Goal: Task Accomplishment & Management: Manage account settings

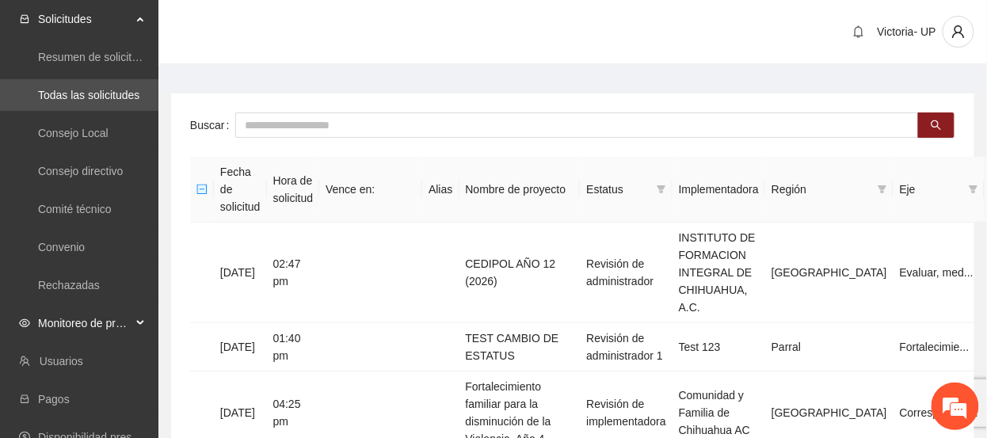
drag, startPoint x: 105, startPoint y: 326, endPoint x: 98, endPoint y: 334, distance: 10.1
click at [103, 326] on span "Monitoreo de proyectos" at bounding box center [84, 323] width 93 height 32
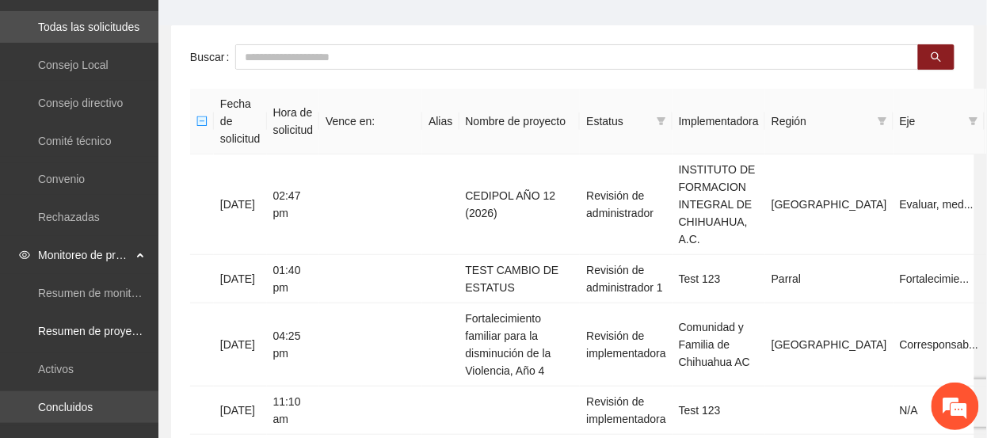
scroll to position [105, 0]
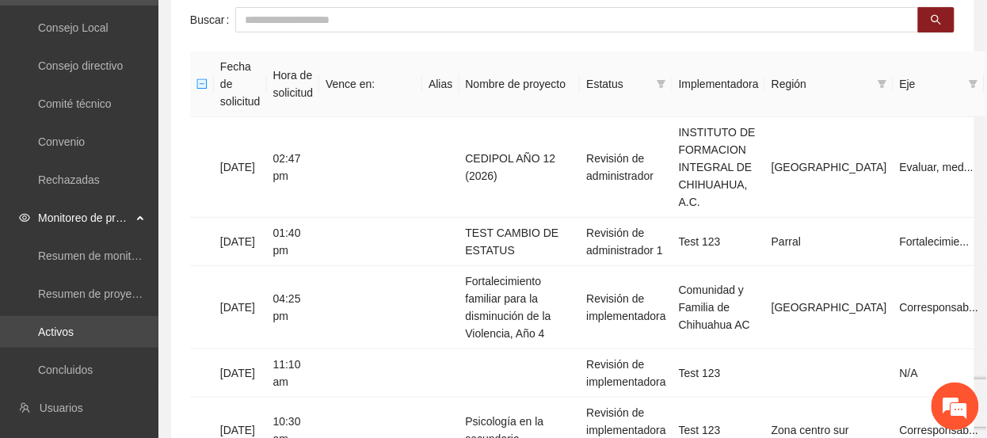
click at [73, 331] on link "Activos" at bounding box center [56, 331] width 36 height 13
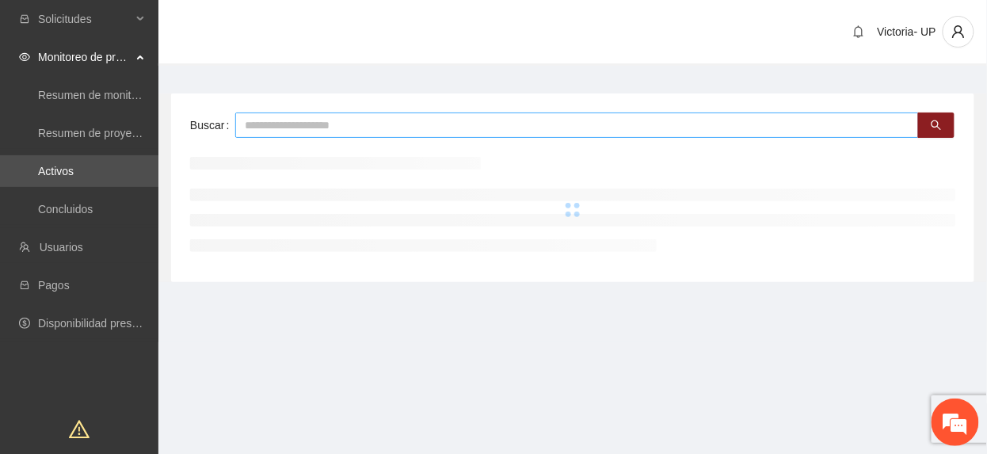
click at [290, 120] on input "text" at bounding box center [576, 124] width 683 height 25
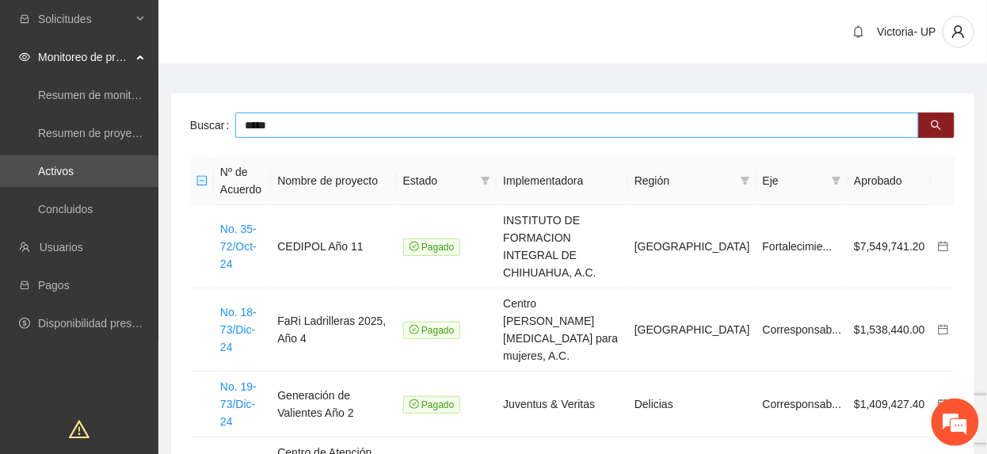
type input "*****"
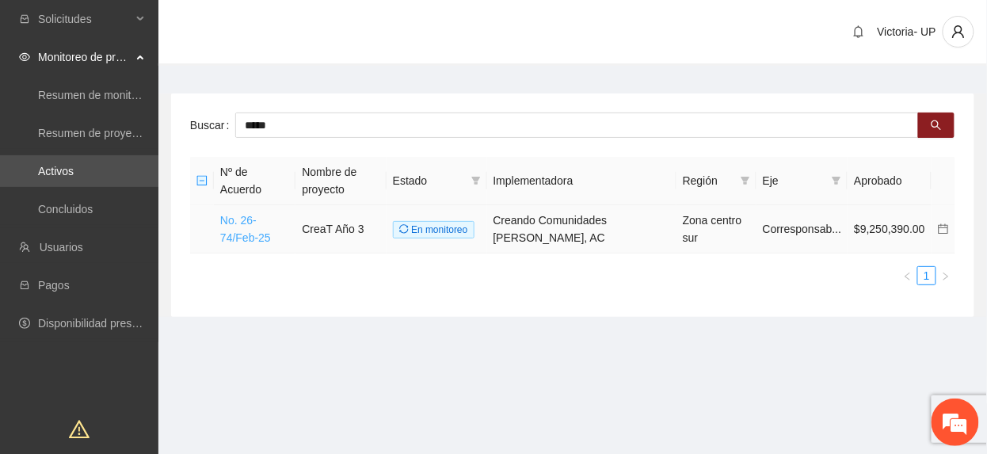
click at [250, 216] on link "No. 26-74/Feb-25" at bounding box center [245, 229] width 51 height 30
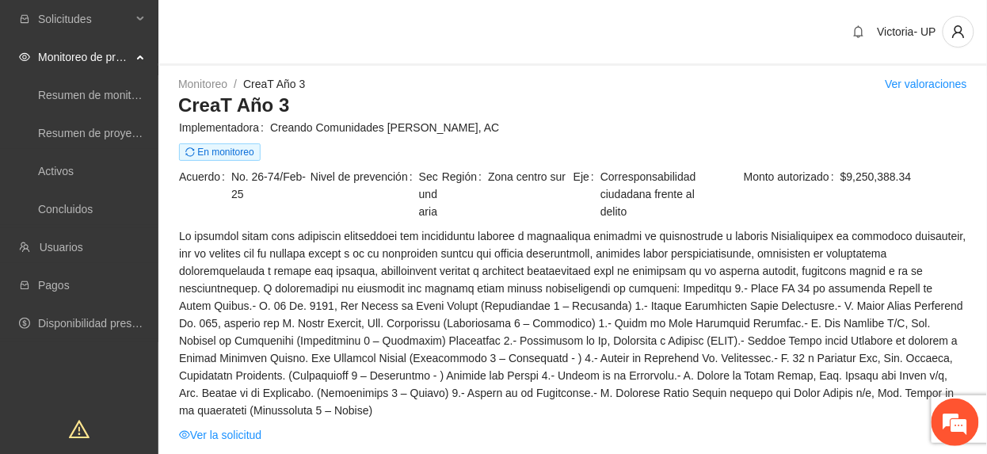
drag, startPoint x: 554, startPoint y: 108, endPoint x: 555, endPoint y: 150, distance: 41.2
click at [551, 112] on h3 "CreaT Año 3" at bounding box center [572, 105] width 789 height 25
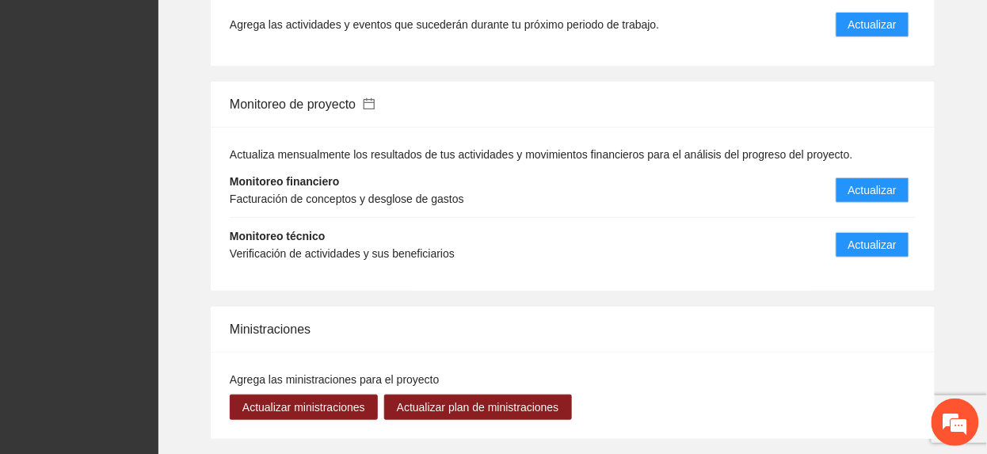
scroll to position [1584, 0]
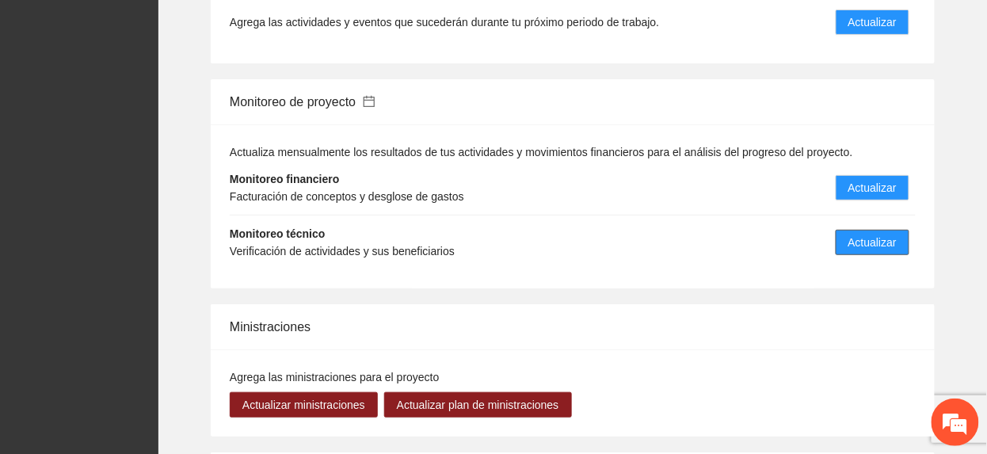
click at [860, 234] on span "Actualizar" at bounding box center [872, 242] width 48 height 17
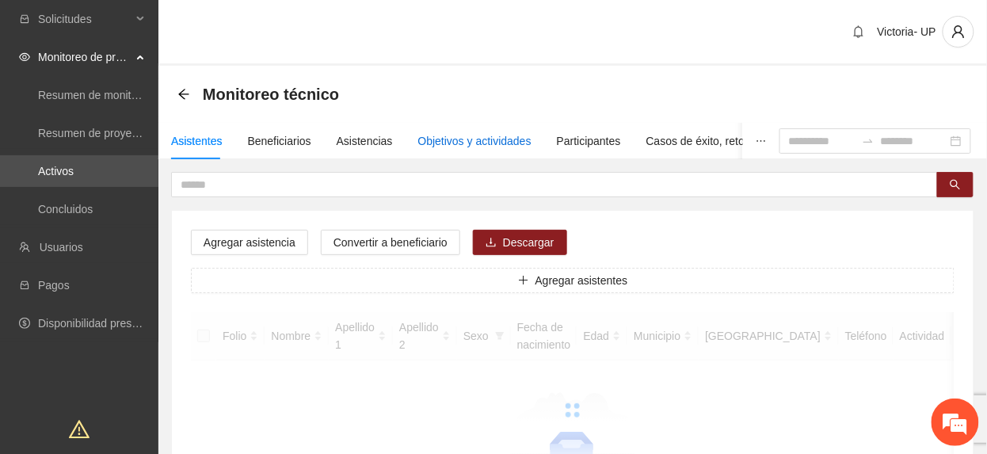
click at [485, 144] on div "Objetivos y actividades" at bounding box center [474, 140] width 113 height 17
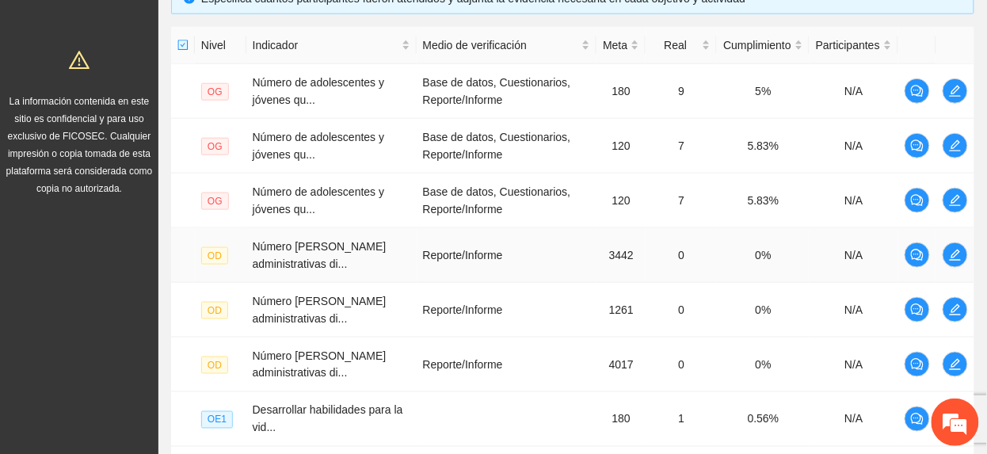
scroll to position [681, 0]
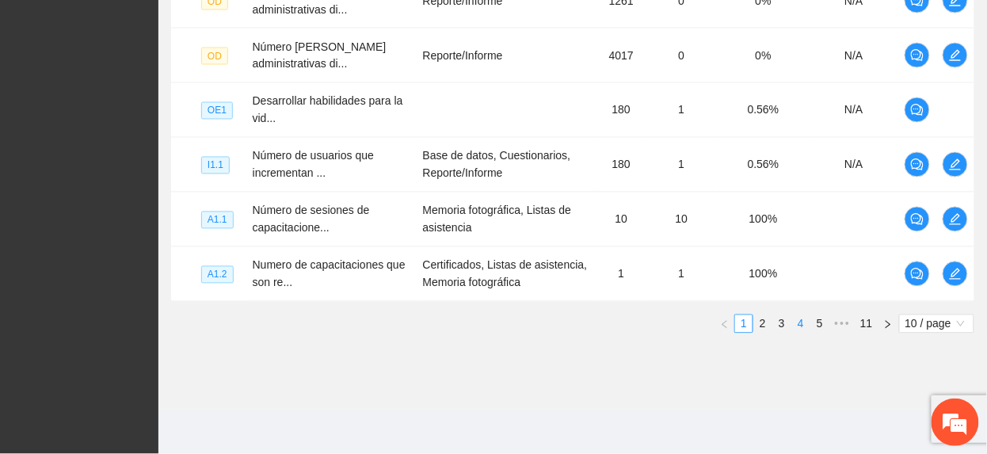
click at [798, 327] on link "4" at bounding box center [800, 323] width 17 height 17
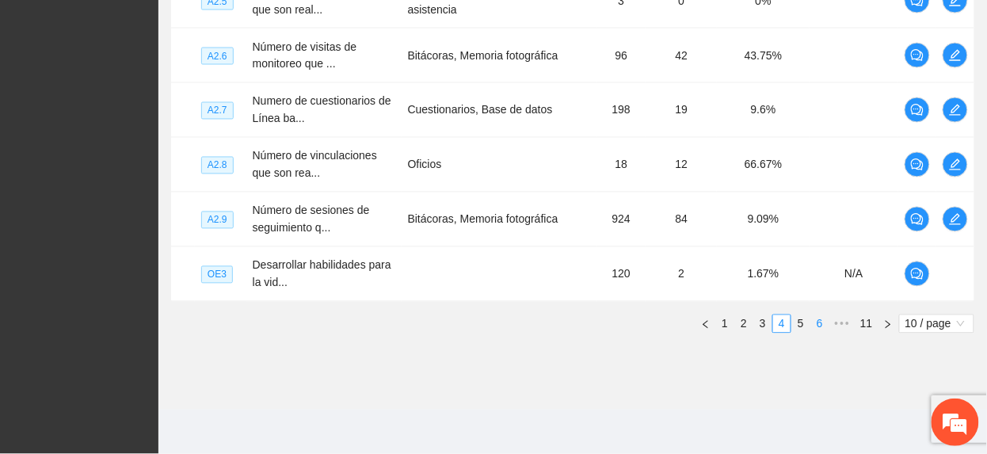
click at [819, 326] on link "6" at bounding box center [819, 323] width 17 height 17
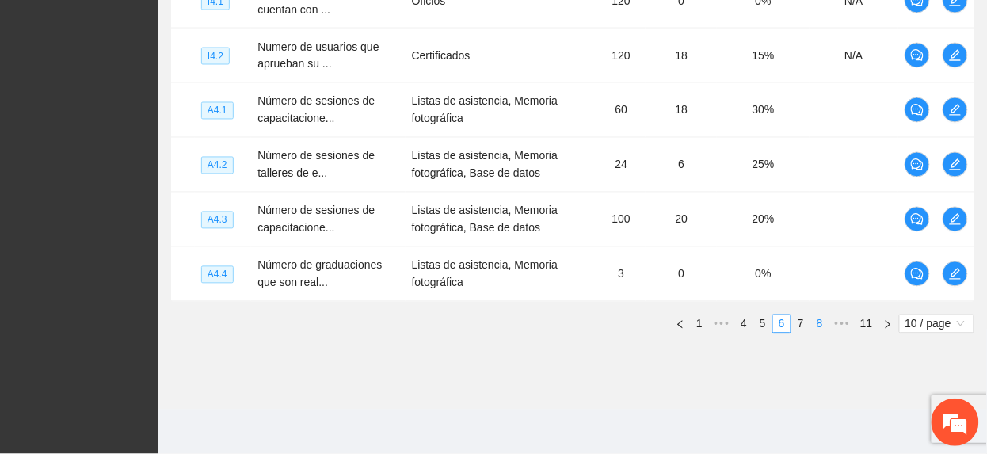
click at [796, 321] on link "7" at bounding box center [800, 323] width 17 height 17
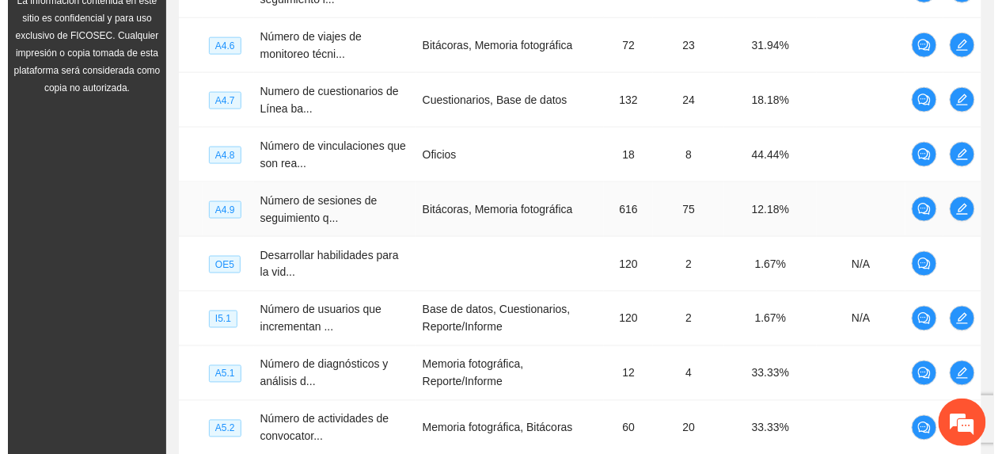
scroll to position [364, 0]
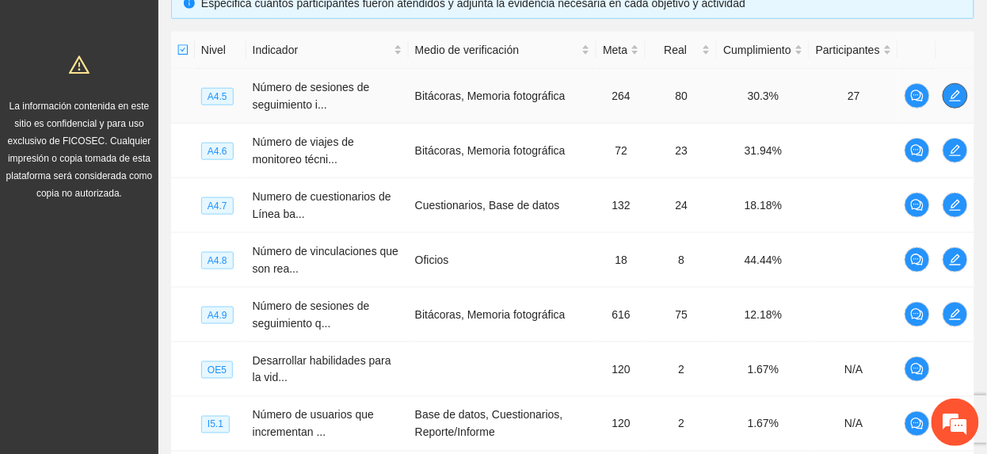
click at [948, 89] on button "button" at bounding box center [954, 95] width 25 height 25
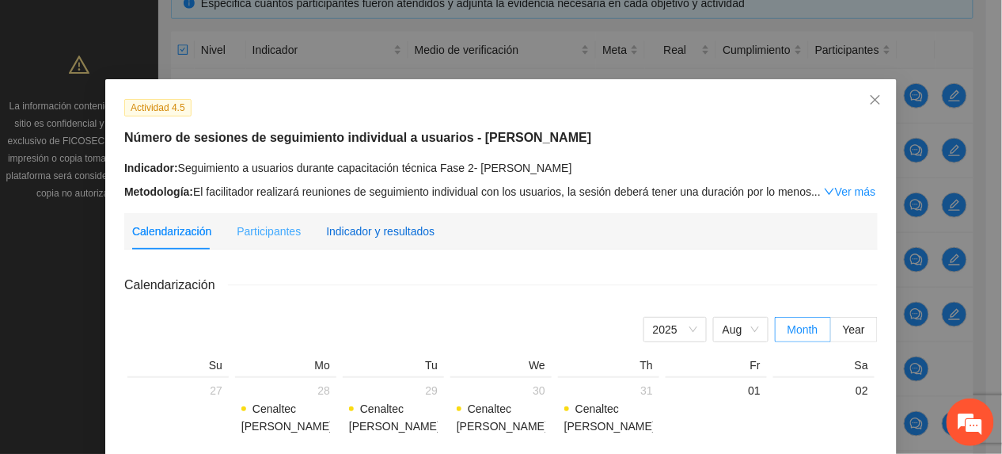
click at [386, 226] on div "Indicador y resultados" at bounding box center [380, 231] width 108 height 17
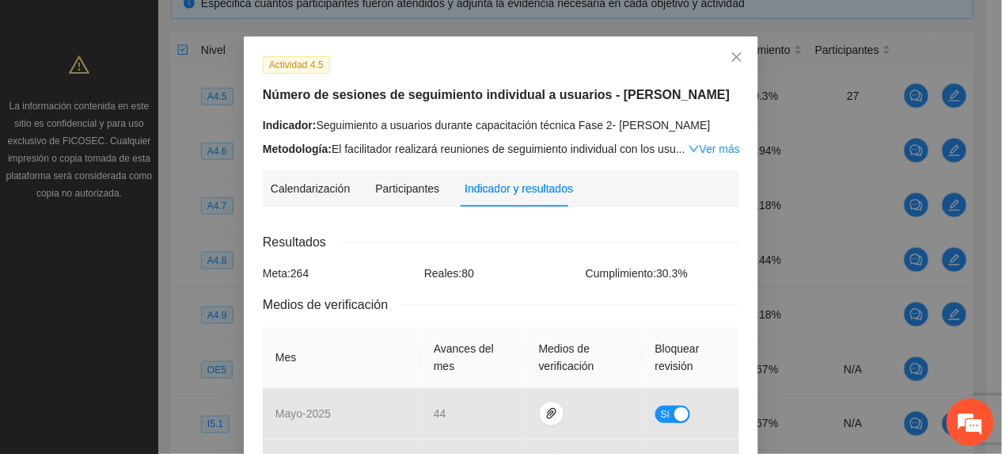
scroll to position [32, 0]
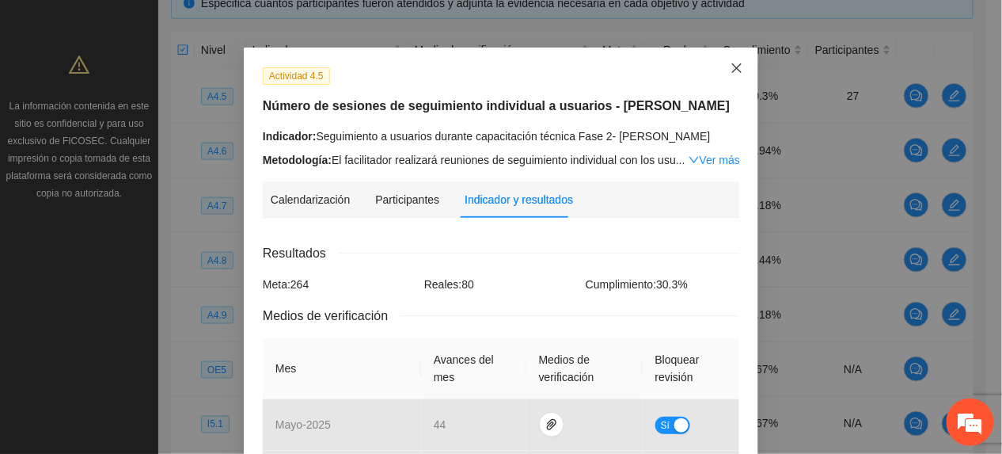
drag, startPoint x: 723, startPoint y: 54, endPoint x: 713, endPoint y: 60, distance: 11.4
click at [721, 54] on span "Close" at bounding box center [737, 69] width 43 height 43
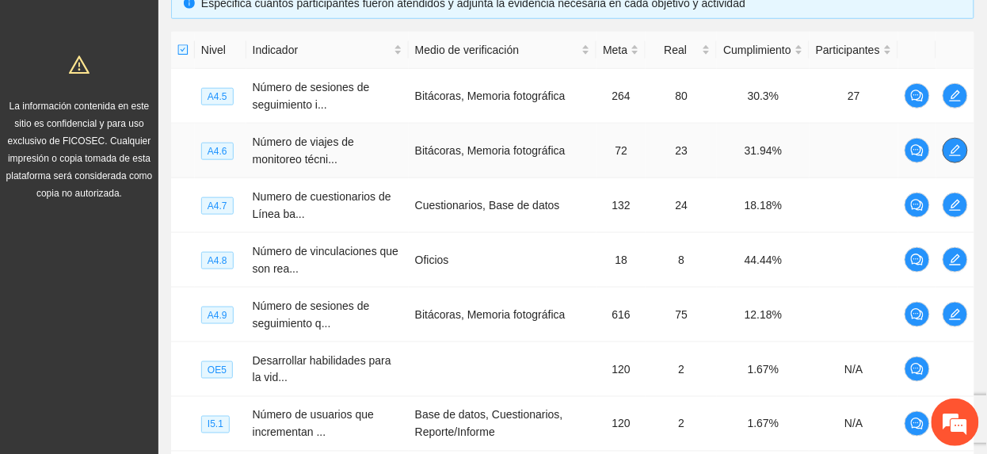
click at [952, 150] on icon "edit" at bounding box center [955, 150] width 13 height 13
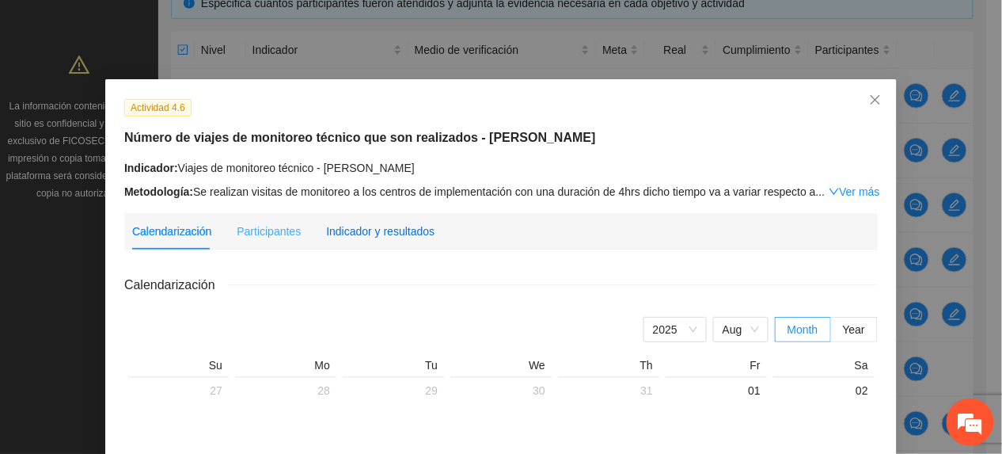
click at [404, 226] on div "Indicador y resultados" at bounding box center [380, 231] width 108 height 17
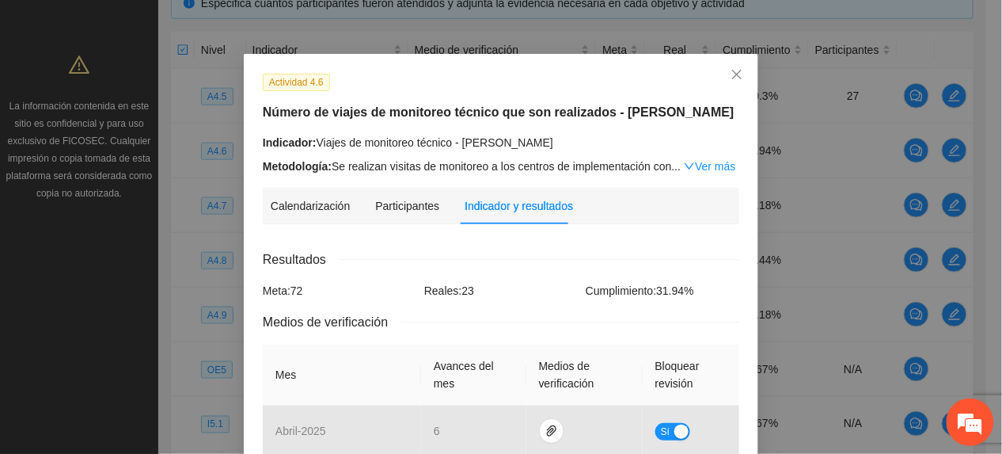
scroll to position [0, 0]
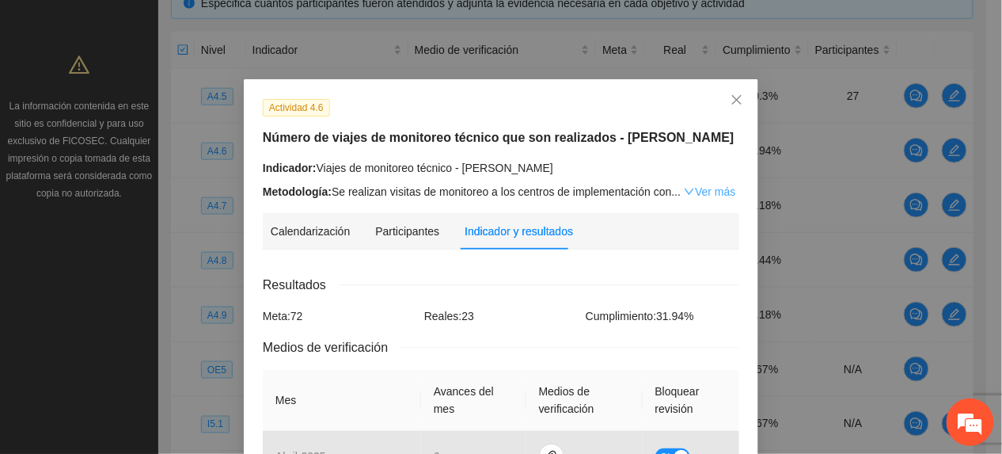
click at [705, 185] on link "Ver más" at bounding box center [709, 191] width 51 height 13
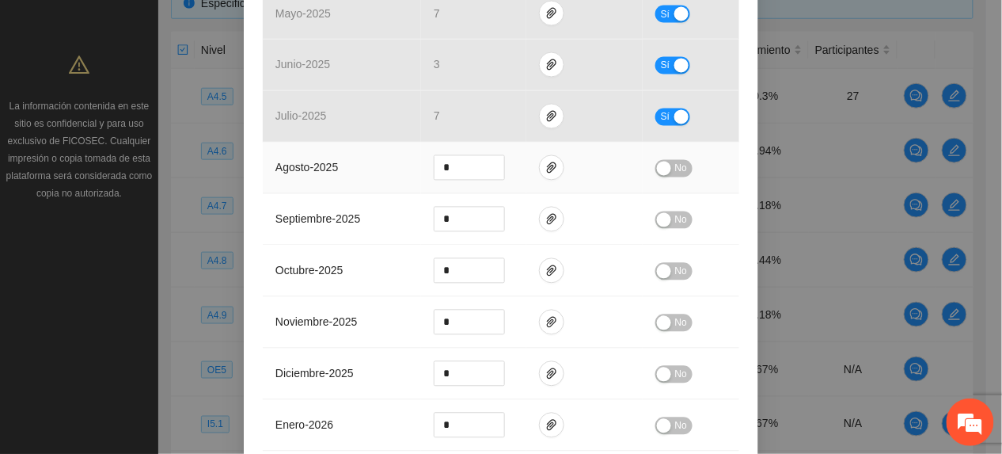
scroll to position [964, 0]
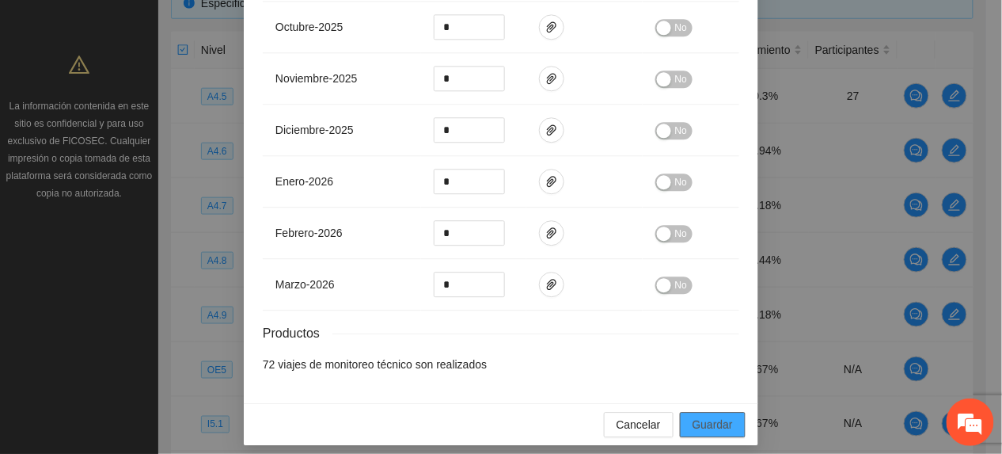
drag, startPoint x: 701, startPoint y: 416, endPoint x: 897, endPoint y: 447, distance: 198.9
click at [701, 416] on span "Guardar" at bounding box center [713, 424] width 40 height 17
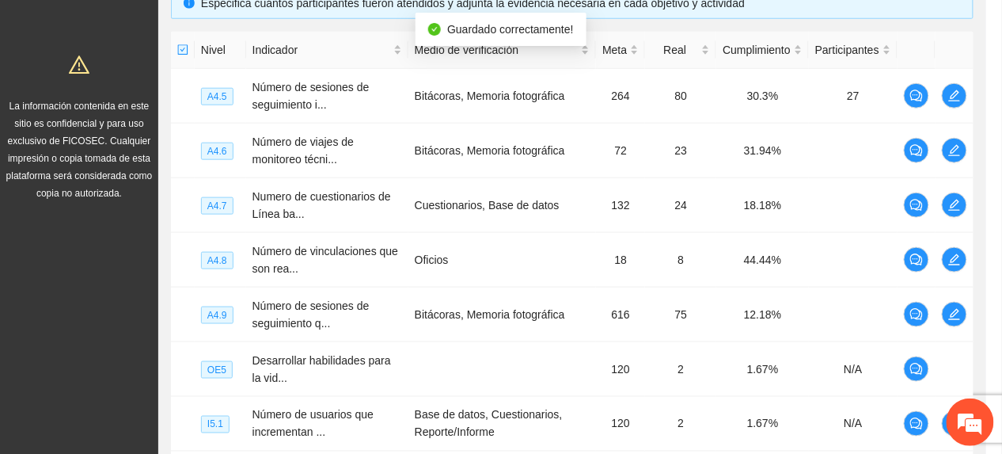
scroll to position [885, 0]
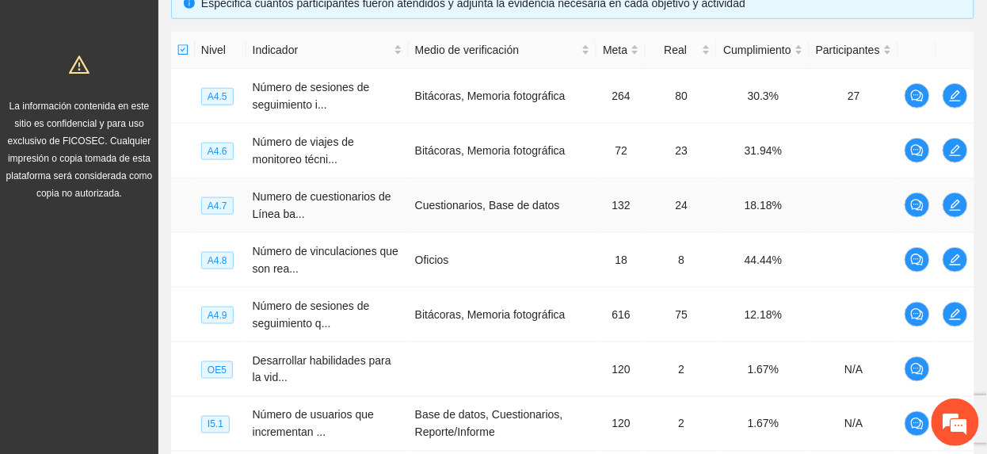
drag, startPoint x: 942, startPoint y: 204, endPoint x: 933, endPoint y: 207, distance: 9.6
click at [938, 204] on td at bounding box center [955, 205] width 38 height 55
click at [952, 207] on icon "edit" at bounding box center [955, 205] width 13 height 13
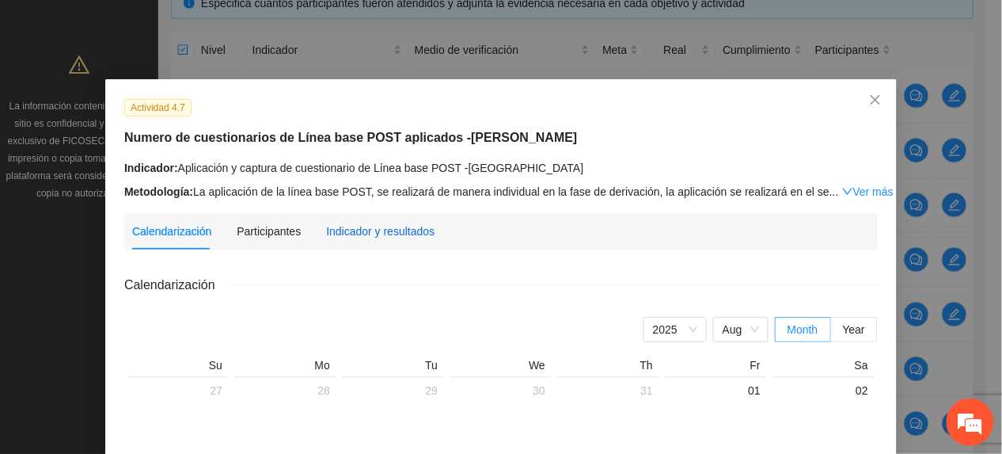
click at [383, 226] on div "Indicador y resultados" at bounding box center [380, 231] width 108 height 17
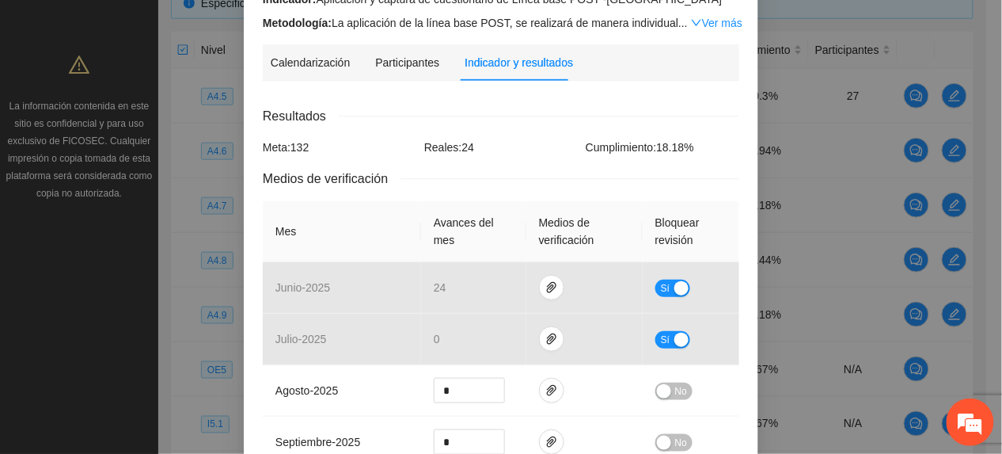
scroll to position [211, 0]
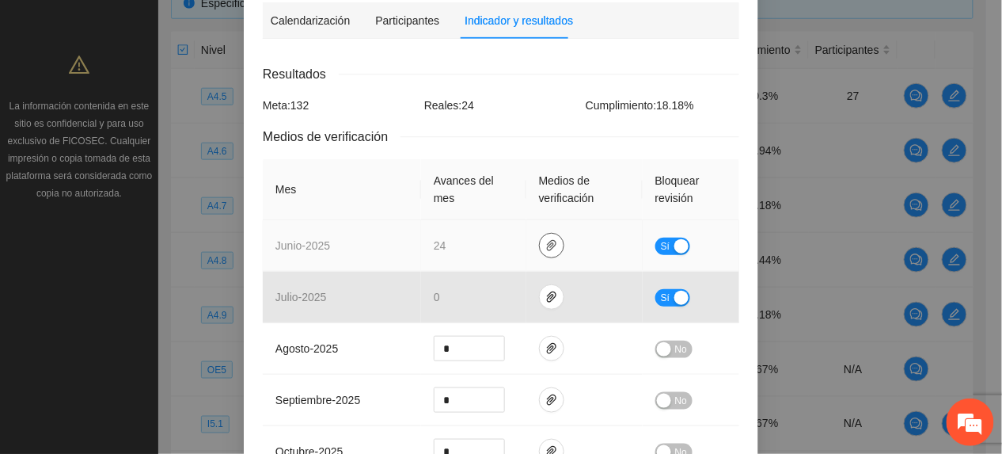
click at [547, 247] on icon "paper-clip" at bounding box center [552, 245] width 10 height 11
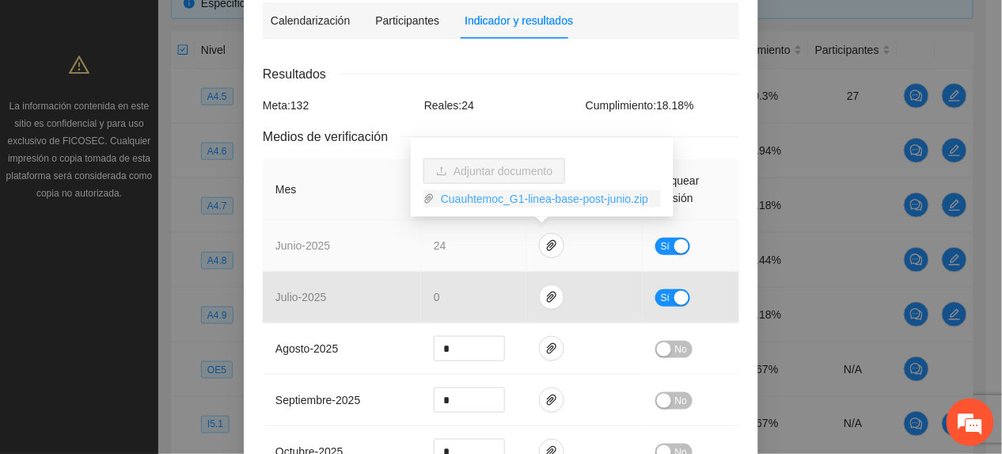
click at [508, 200] on link "Cuauhtemoc_G1-linea-base-post-junio.zip" at bounding box center [548, 198] width 226 height 17
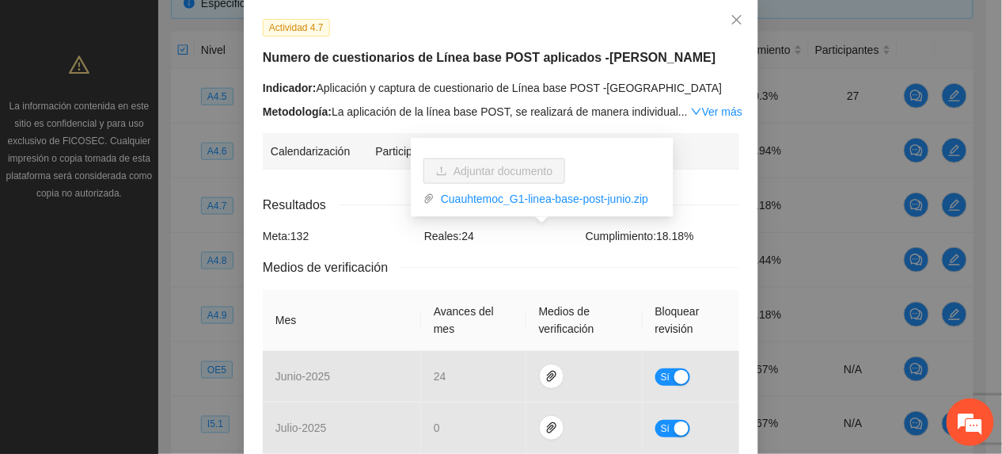
scroll to position [105, 0]
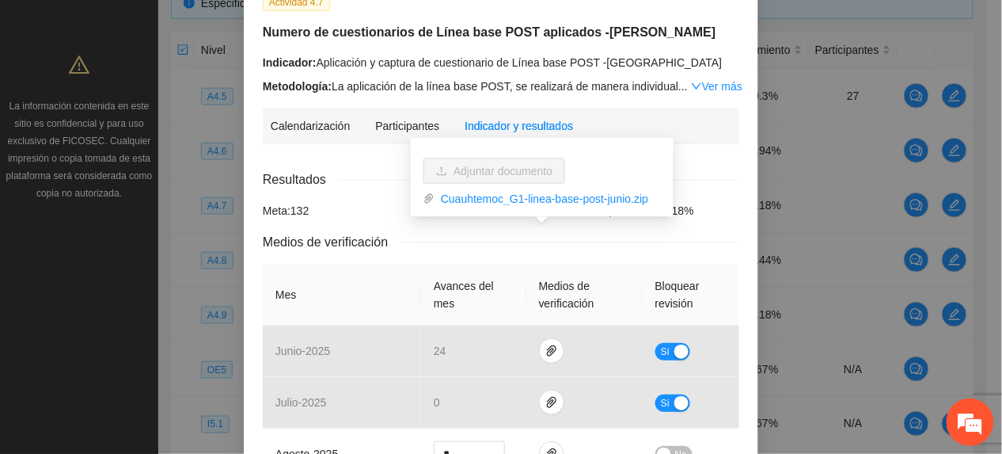
drag, startPoint x: 298, startPoint y: 264, endPoint x: 306, endPoint y: 257, distance: 10.1
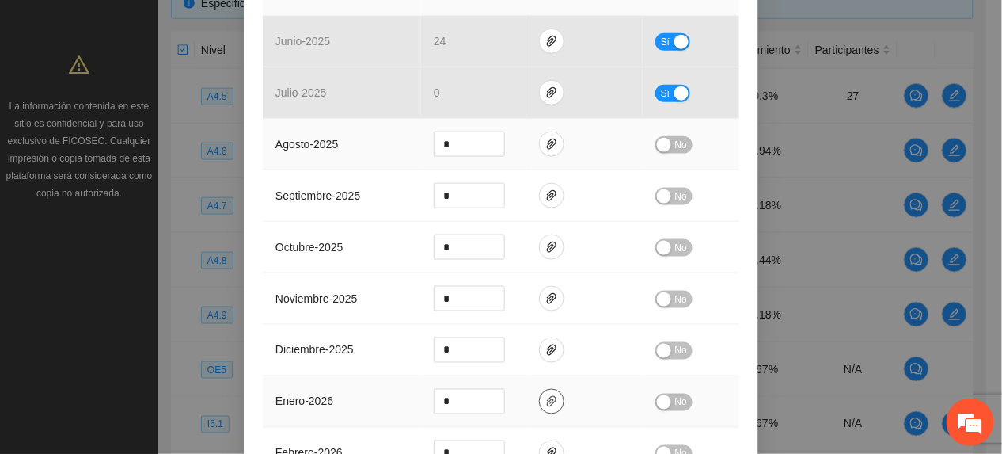
scroll to position [652, 0]
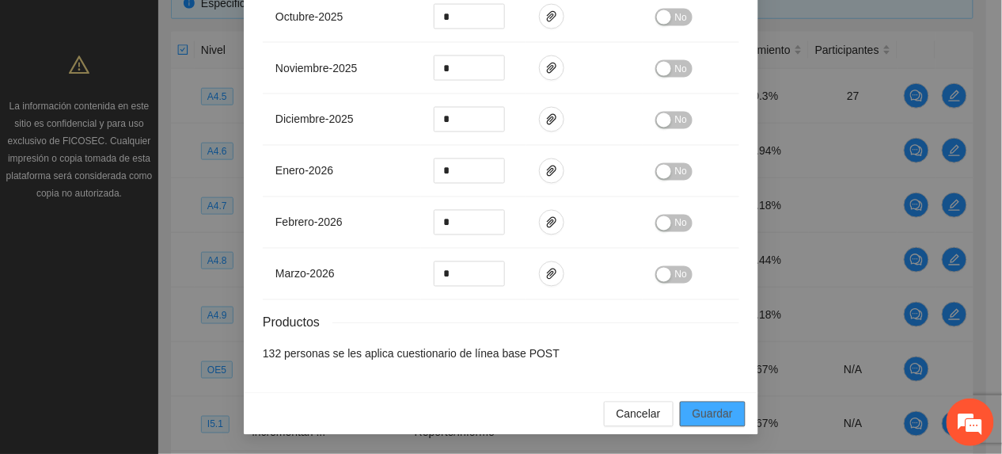
click at [713, 413] on span "Guardar" at bounding box center [713, 413] width 40 height 17
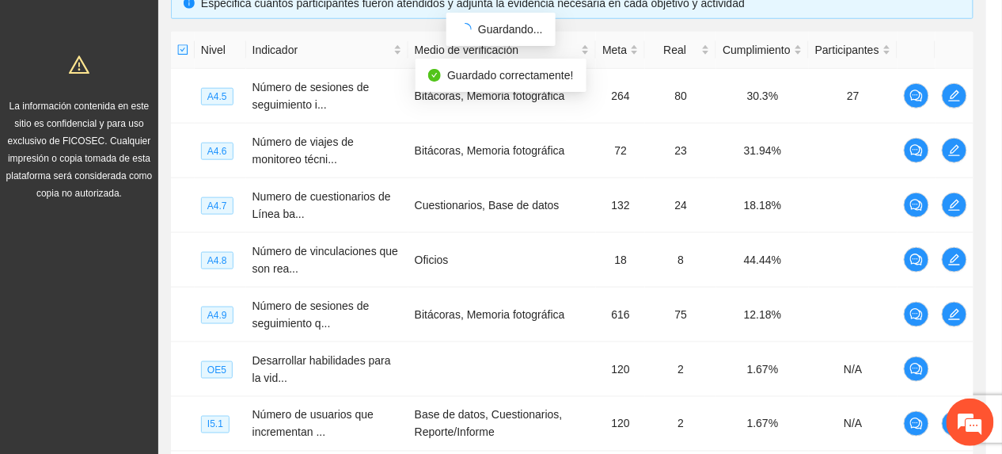
scroll to position [573, 0]
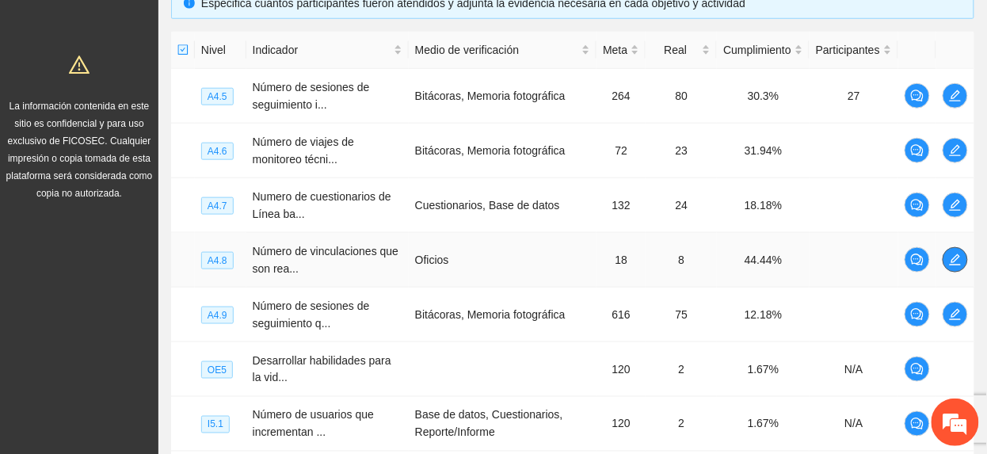
click at [957, 269] on button "button" at bounding box center [954, 259] width 25 height 25
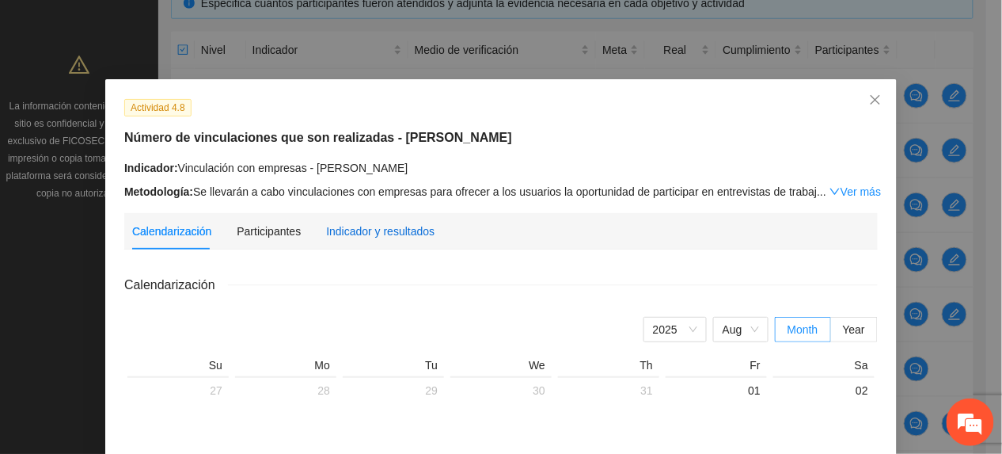
click at [348, 230] on div "Indicador y resultados" at bounding box center [380, 231] width 108 height 17
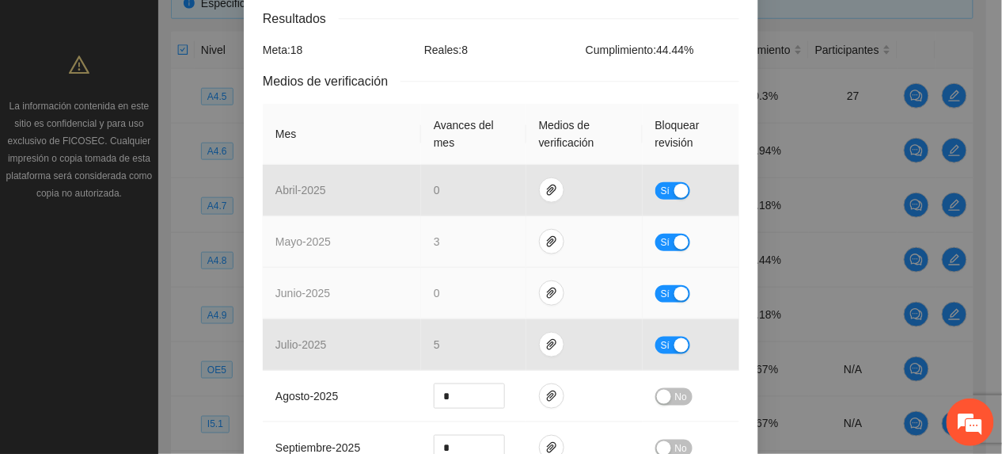
scroll to position [317, 0]
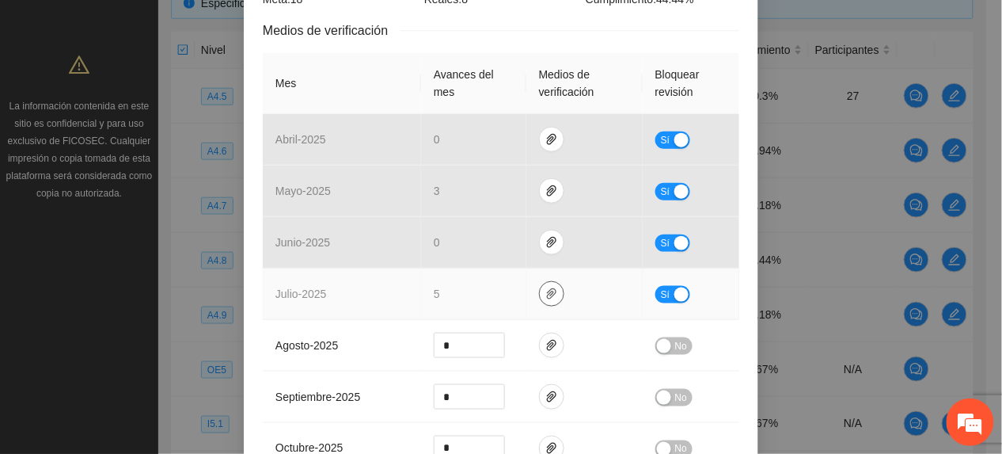
click at [546, 295] on icon "paper-clip" at bounding box center [552, 293] width 13 height 13
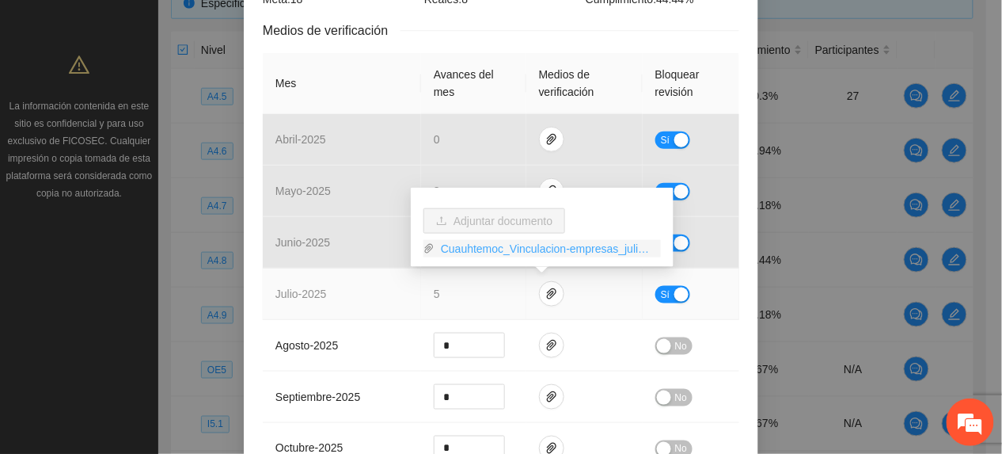
click at [500, 242] on link "Cuauhtemoc_Vinculacion-empresas_julio.zip" at bounding box center [548, 248] width 226 height 17
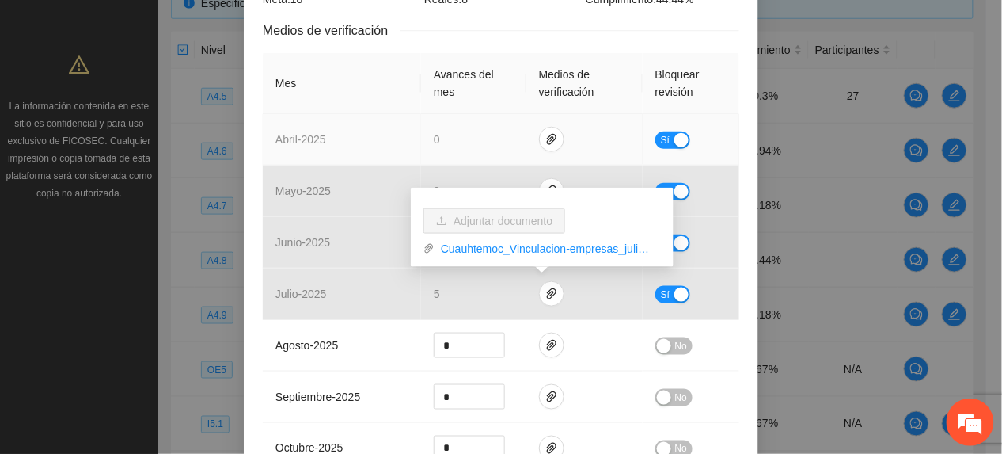
click at [365, 116] on table "Mes Avances del mes Medios de verificación Bloquear revisión abril - 2025 0 Sí …" at bounding box center [501, 392] width 477 height 679
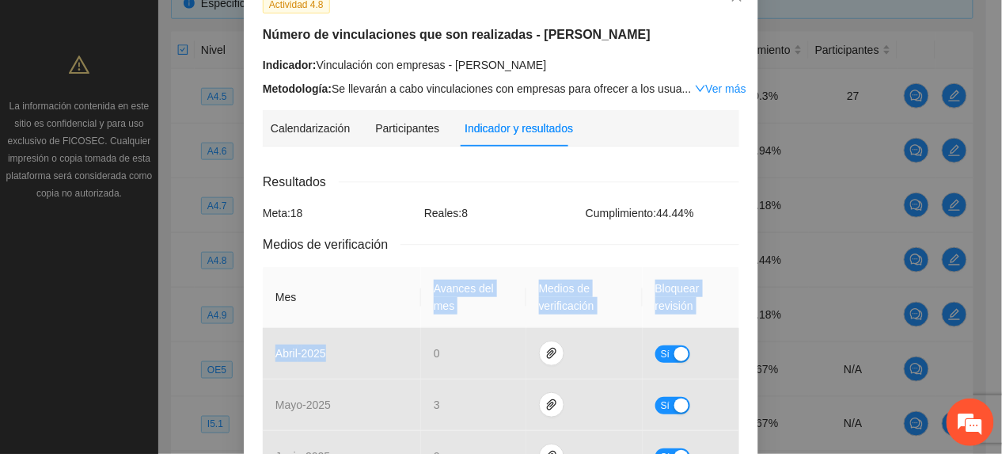
scroll to position [0, 0]
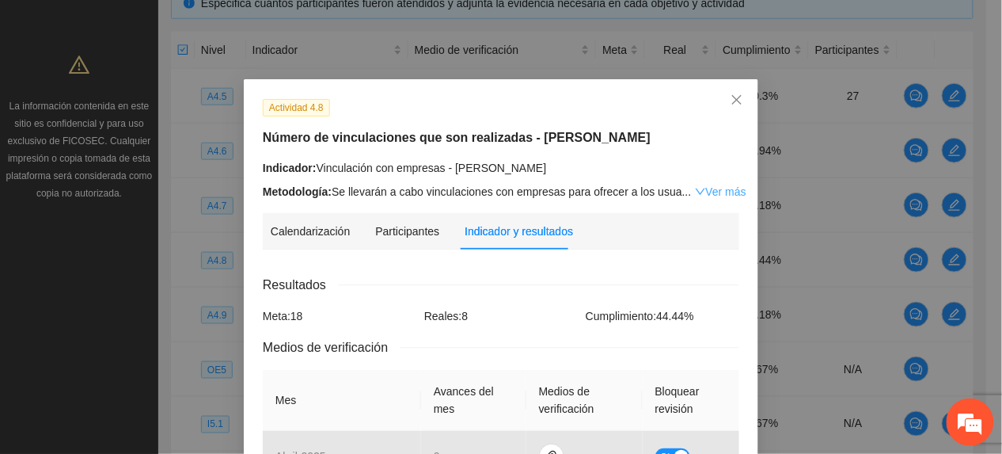
click at [695, 194] on link "Ver más" at bounding box center [720, 191] width 51 height 13
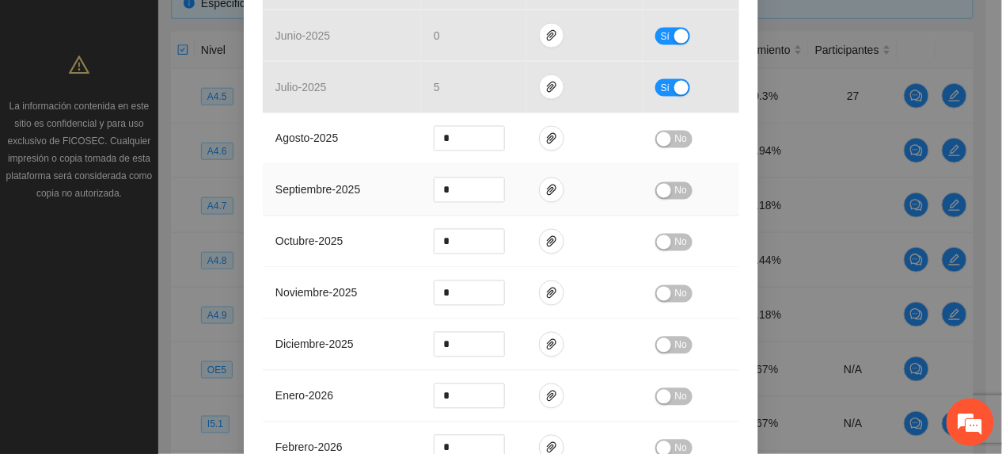
scroll to position [860, 0]
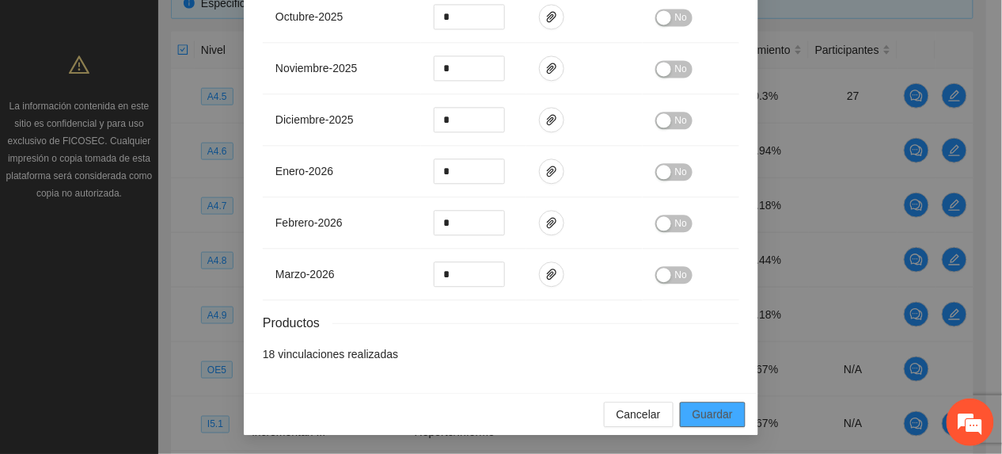
drag, startPoint x: 721, startPoint y: 406, endPoint x: 967, endPoint y: 324, distance: 259.7
click at [724, 406] on span "Guardar" at bounding box center [713, 413] width 40 height 17
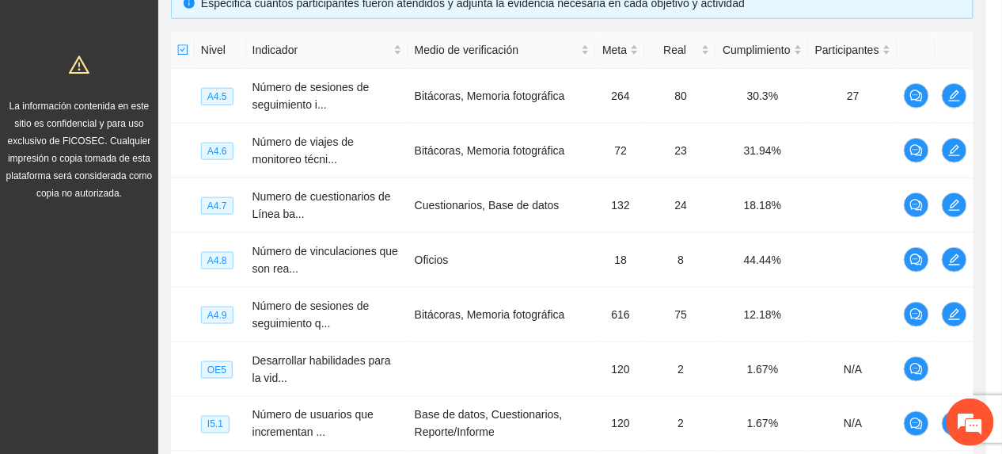
scroll to position [781, 0]
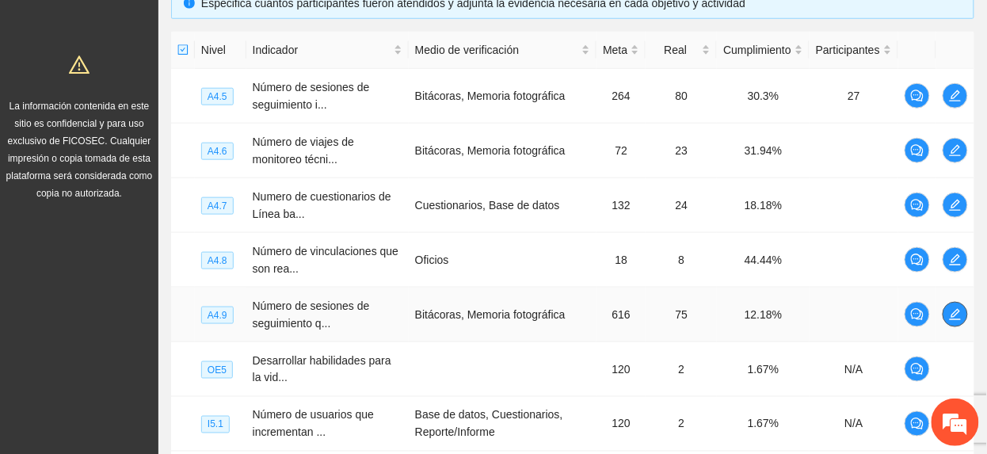
click at [968, 310] on td at bounding box center [955, 314] width 38 height 55
click at [961, 310] on span "edit" at bounding box center [955, 314] width 24 height 13
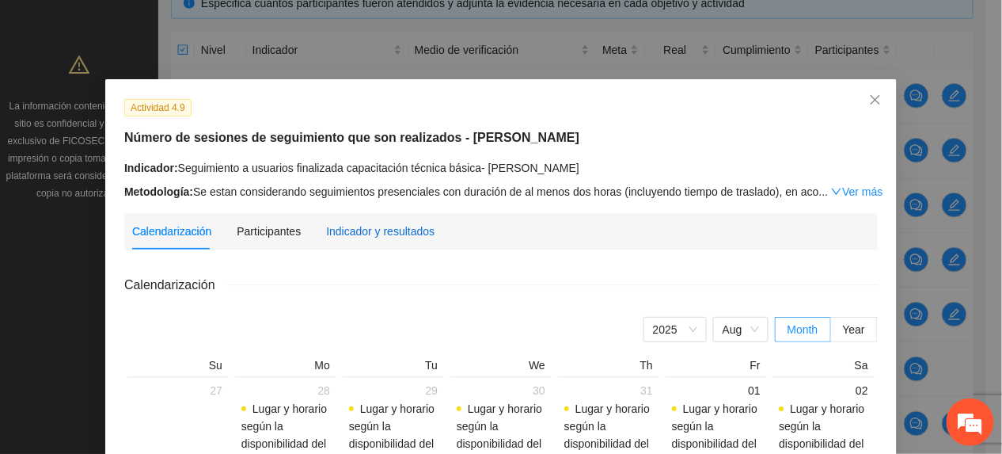
click at [416, 234] on div "Indicador y resultados" at bounding box center [380, 231] width 108 height 17
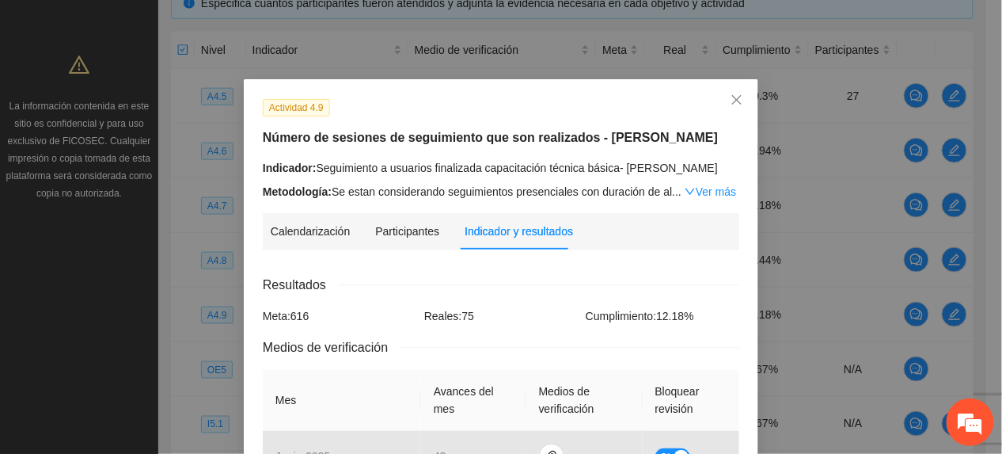
click at [687, 191] on link "Ver más" at bounding box center [710, 191] width 51 height 13
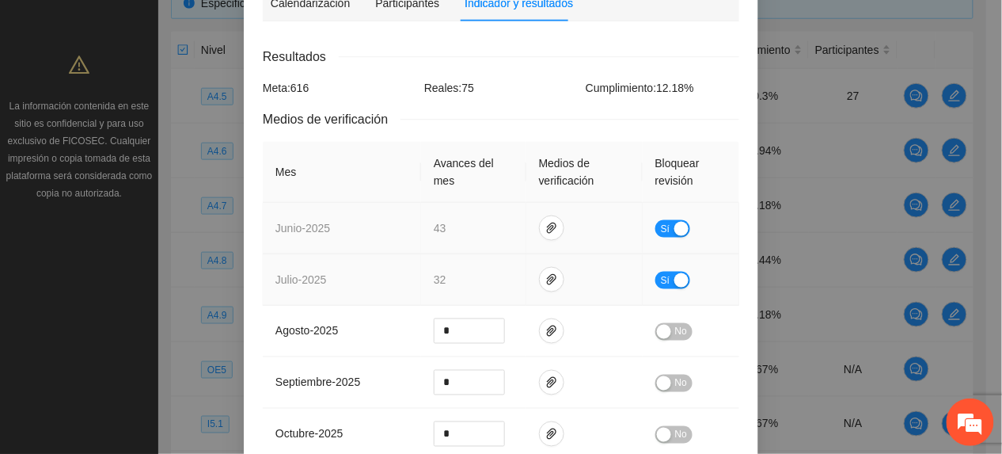
scroll to position [422, 0]
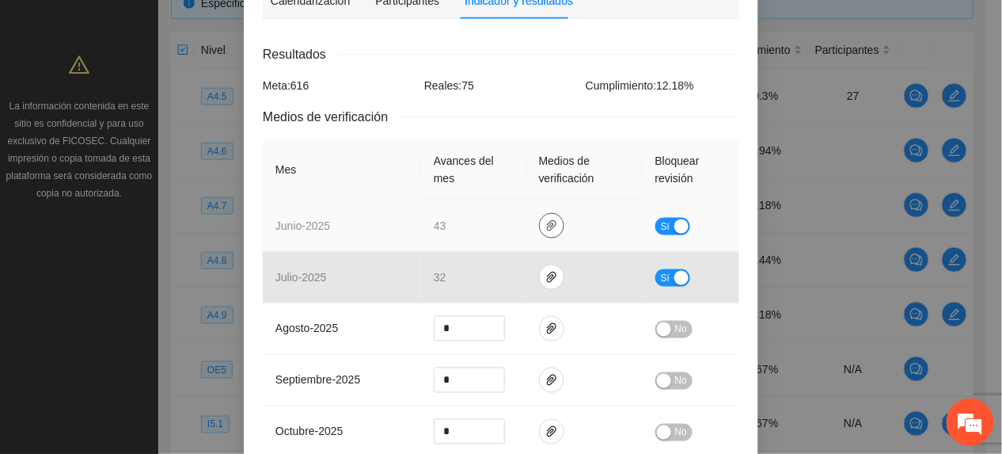
click at [539, 213] on button "button" at bounding box center [551, 225] width 25 height 25
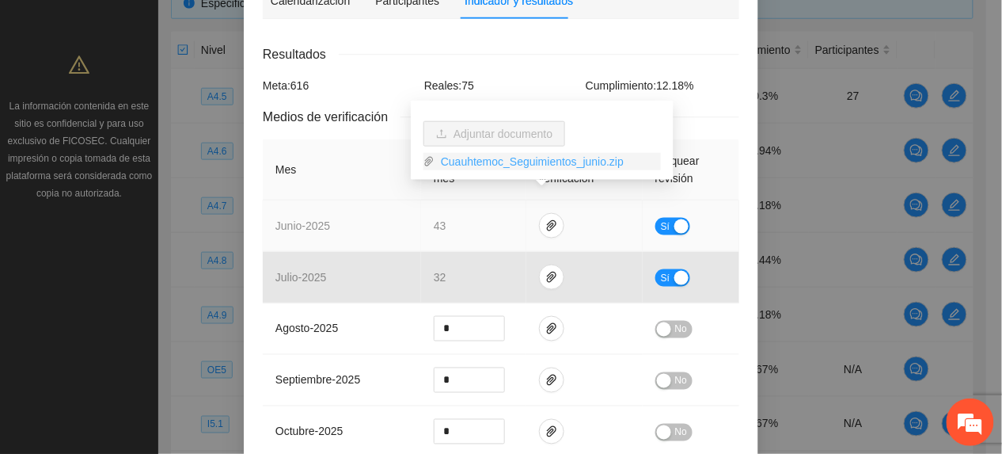
click at [458, 156] on link "Cuauhtemoc_Seguimientos_junio.zip" at bounding box center [548, 161] width 226 height 17
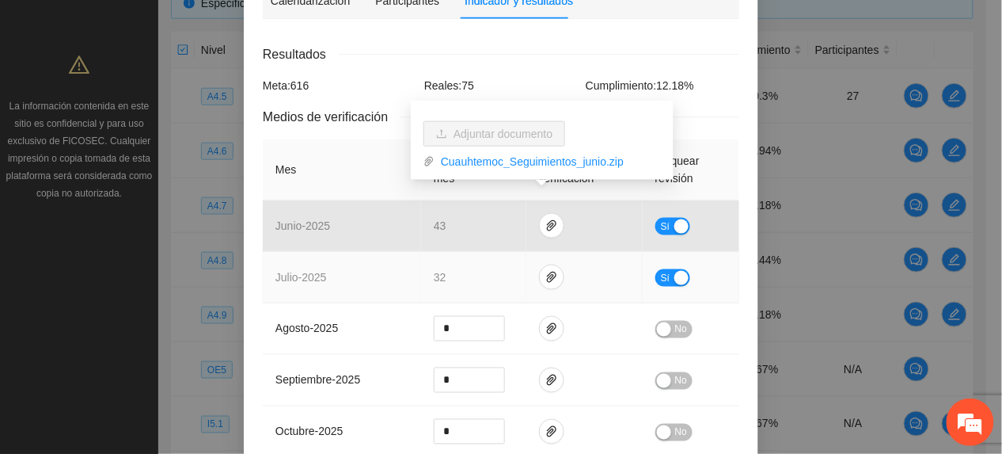
click at [492, 252] on td "32" at bounding box center [473, 277] width 105 height 51
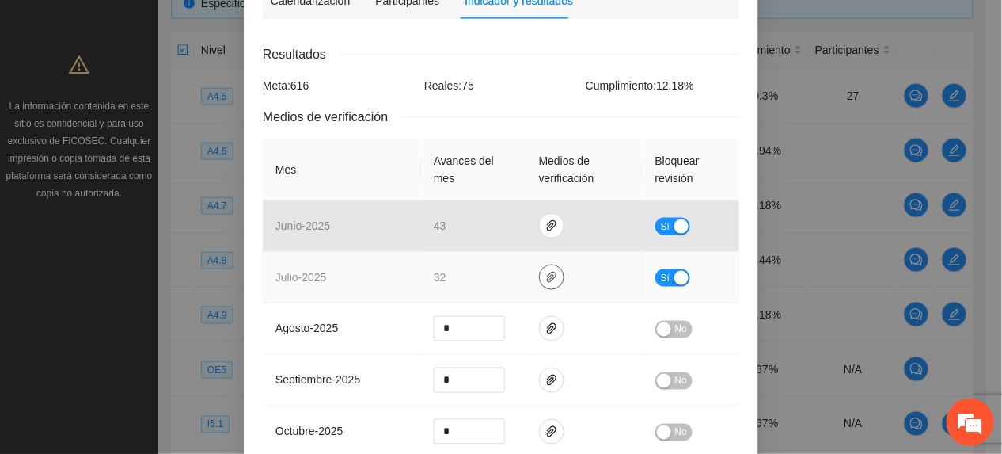
click at [546, 271] on icon "paper-clip" at bounding box center [552, 277] width 13 height 13
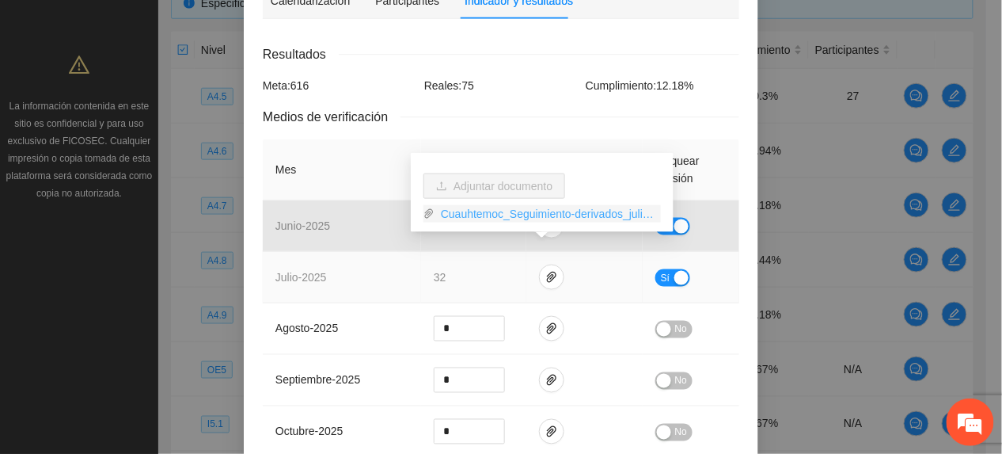
click at [496, 213] on link "Cuauhtemoc_Seguimiento-derivados_julio.zip" at bounding box center [548, 213] width 226 height 17
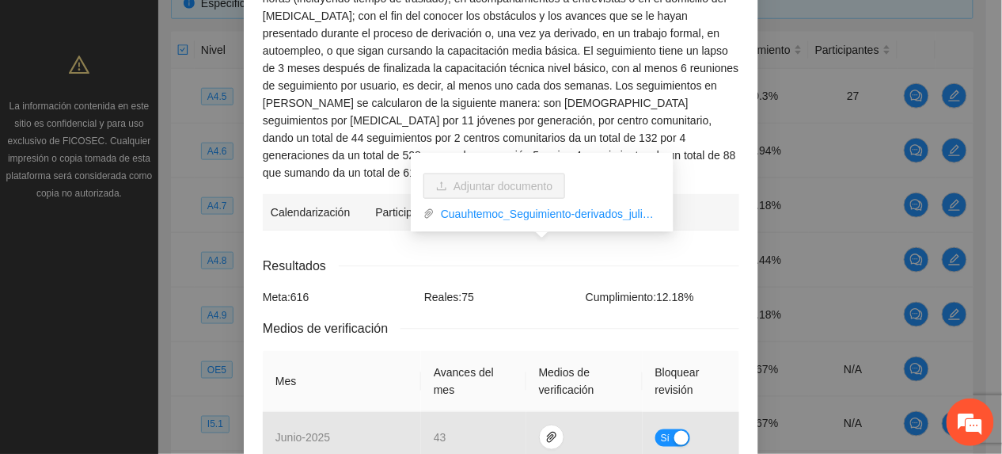
scroll to position [105, 0]
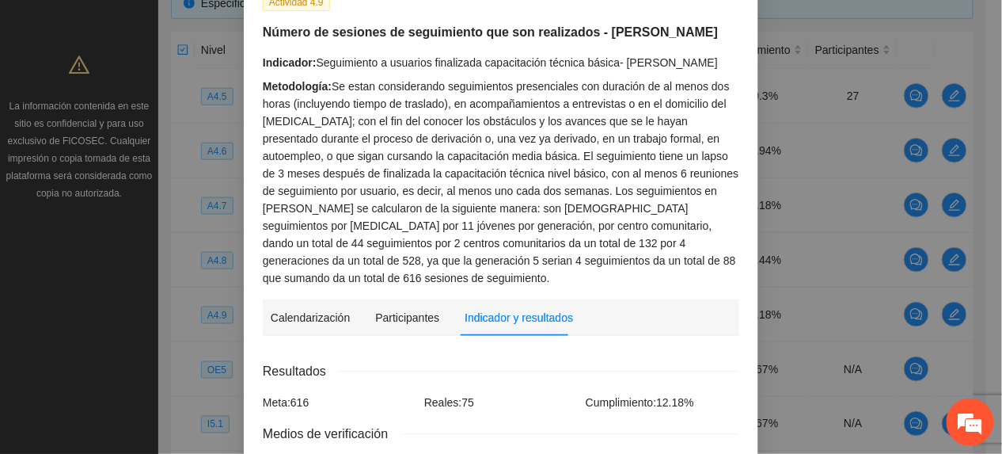
click at [437, 74] on div "Indicador: Seguimiento a usuarios finalizada capacitación técnica básica- Cuauh…" at bounding box center [501, 170] width 477 height 233
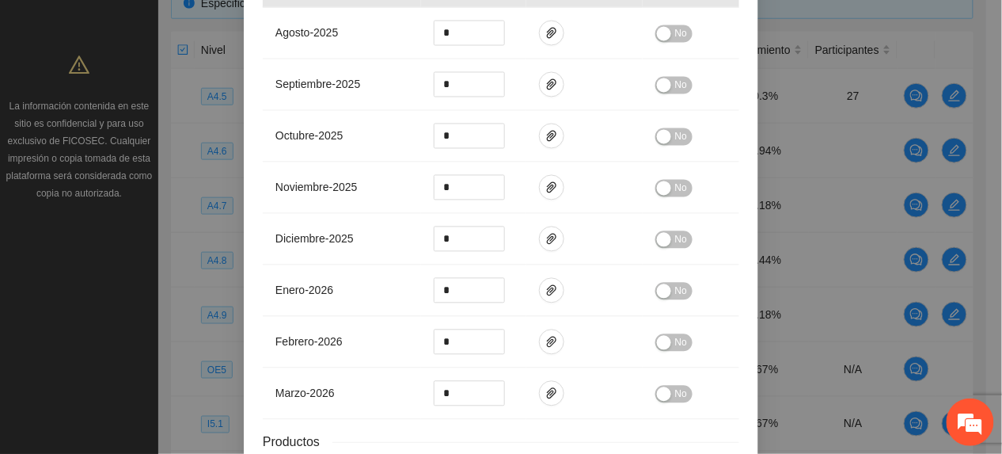
scroll to position [827, 0]
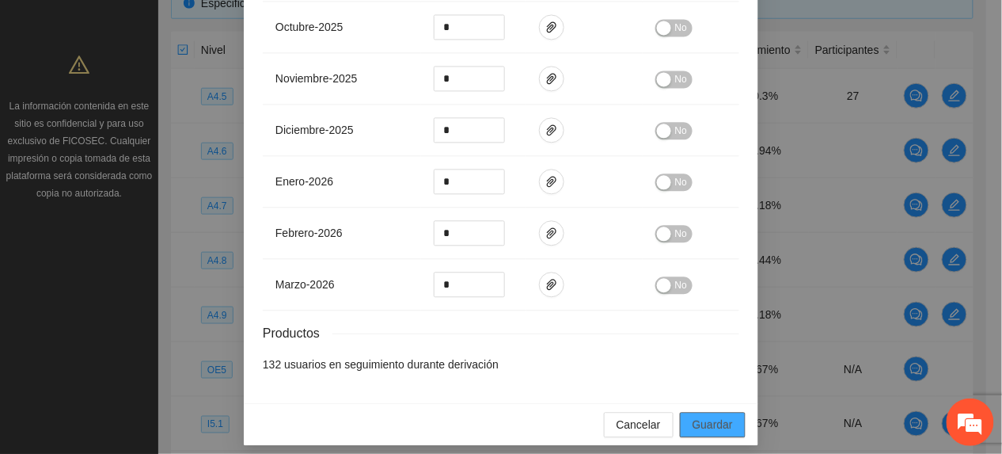
drag, startPoint x: 724, startPoint y: 417, endPoint x: 722, endPoint y: 424, distance: 8.1
click at [723, 420] on span "Guardar" at bounding box center [713, 424] width 40 height 17
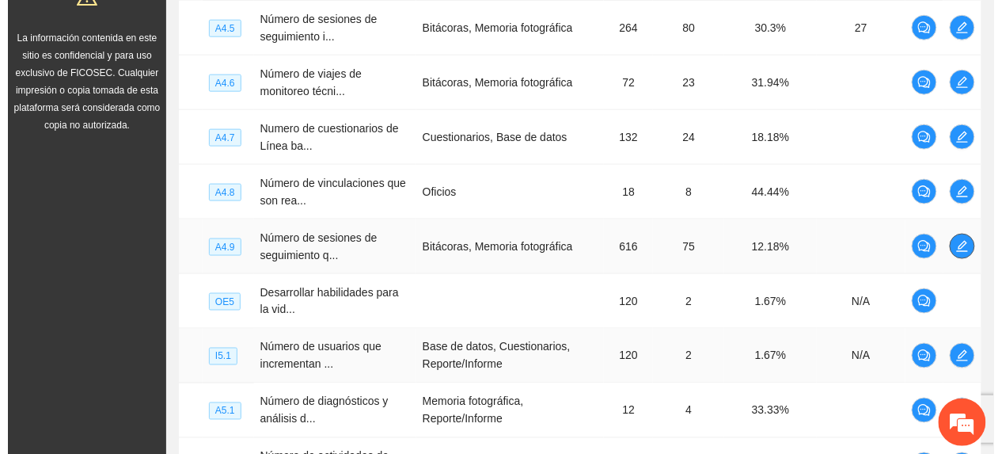
scroll to position [470, 0]
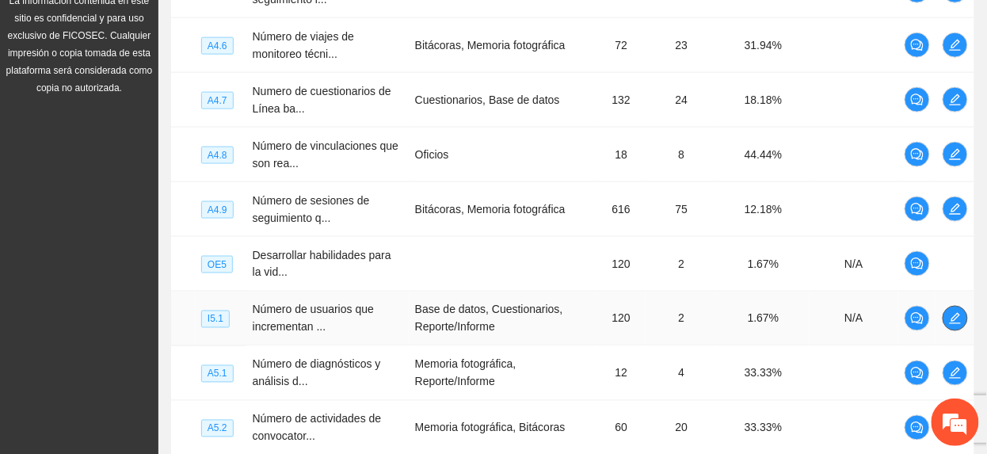
click at [961, 318] on span "edit" at bounding box center [955, 318] width 24 height 13
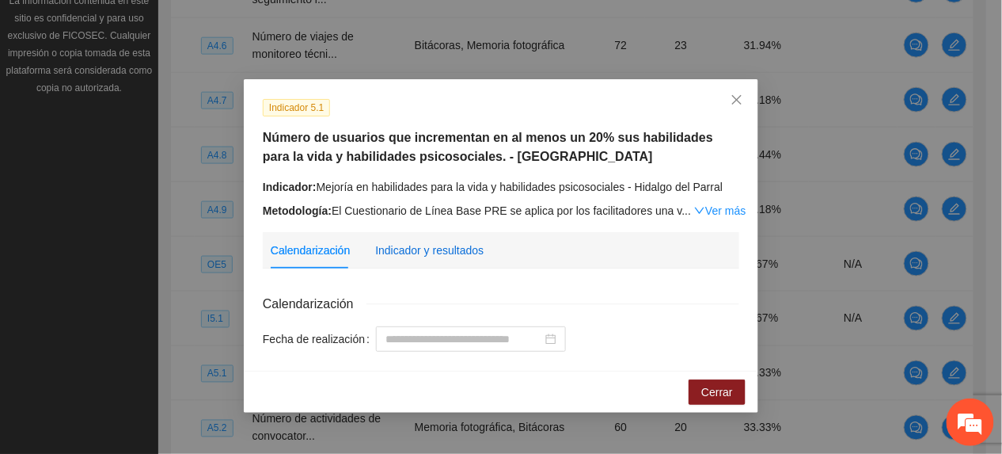
click at [404, 247] on div "Indicador y resultados" at bounding box center [429, 250] width 108 height 17
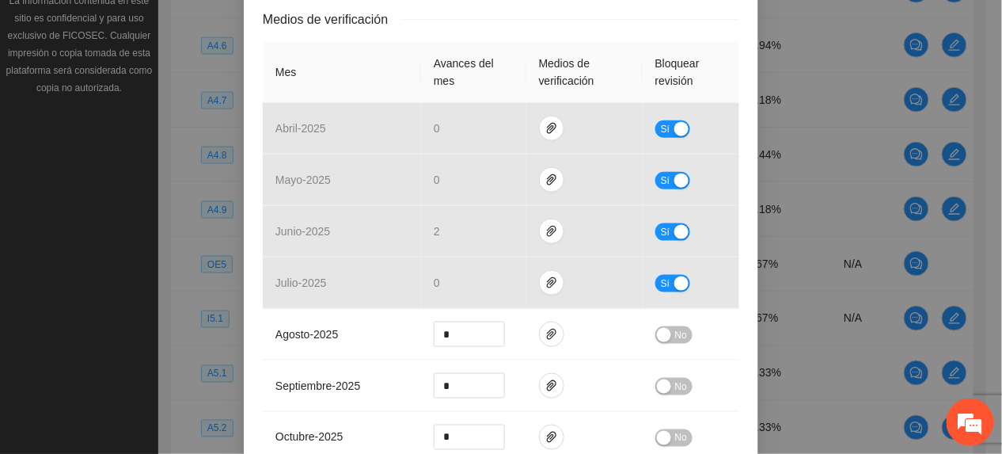
scroll to position [527, 0]
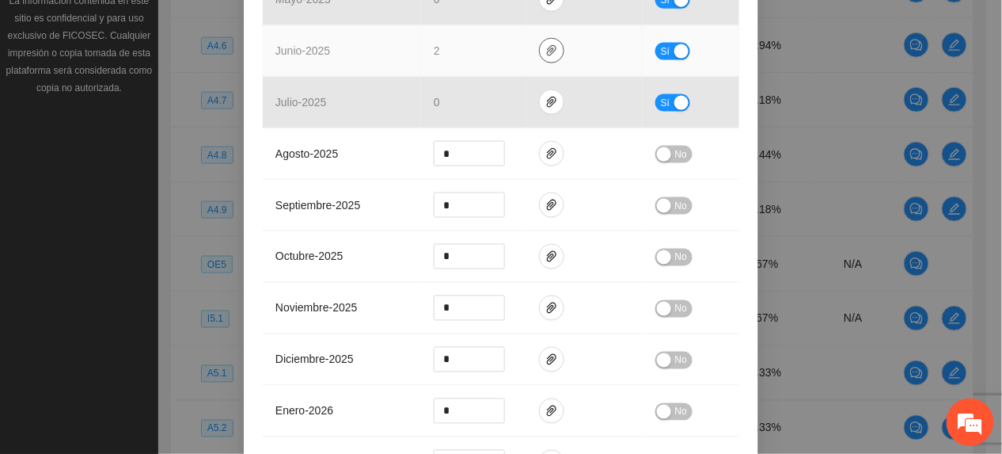
click at [550, 52] on span "paper-clip" at bounding box center [552, 50] width 24 height 13
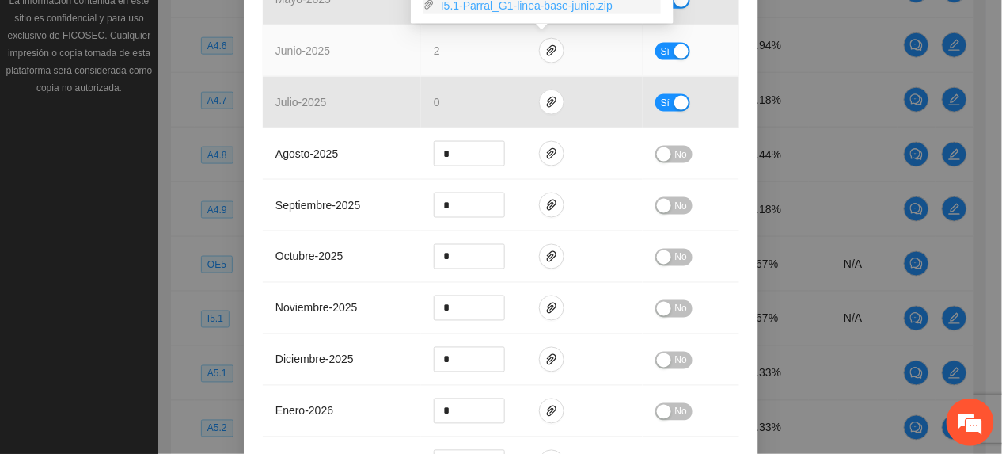
click at [476, 8] on link "I5.1-Parral_G1-linea-base-junio.zip" at bounding box center [548, 5] width 226 height 17
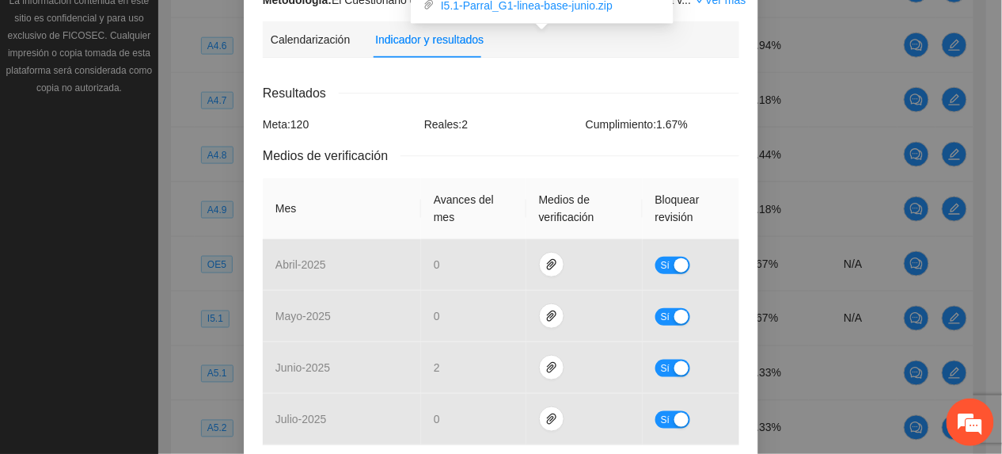
click at [336, 200] on th "Mes" at bounding box center [342, 208] width 158 height 61
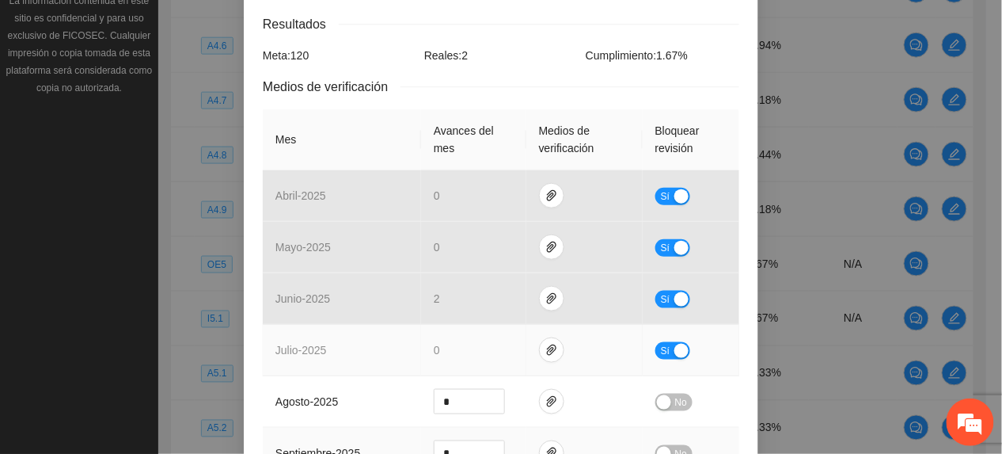
scroll to position [317, 0]
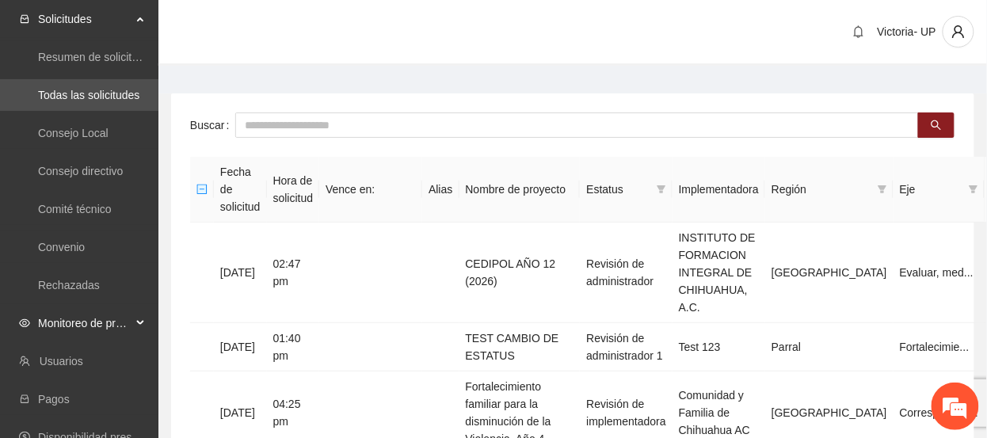
drag, startPoint x: 70, startPoint y: 333, endPoint x: 68, endPoint y: 340, distance: 8.3
click at [70, 333] on span "Monitoreo de proyectos" at bounding box center [84, 323] width 93 height 32
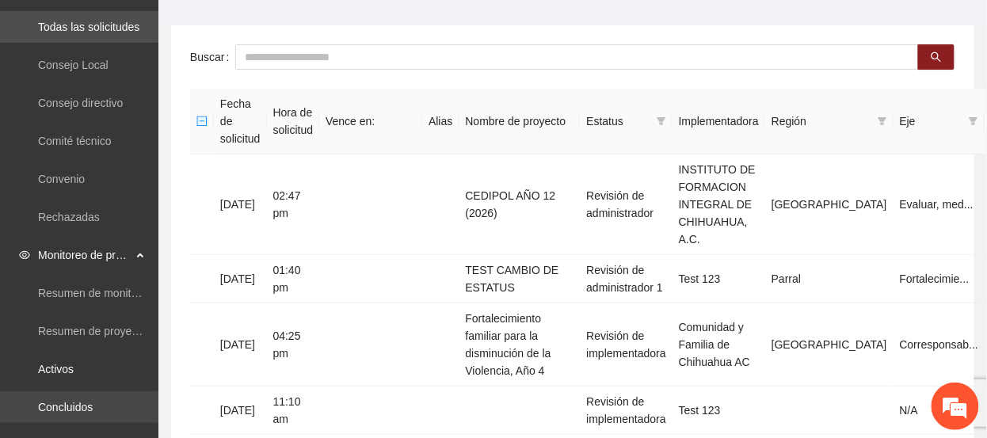
scroll to position [105, 0]
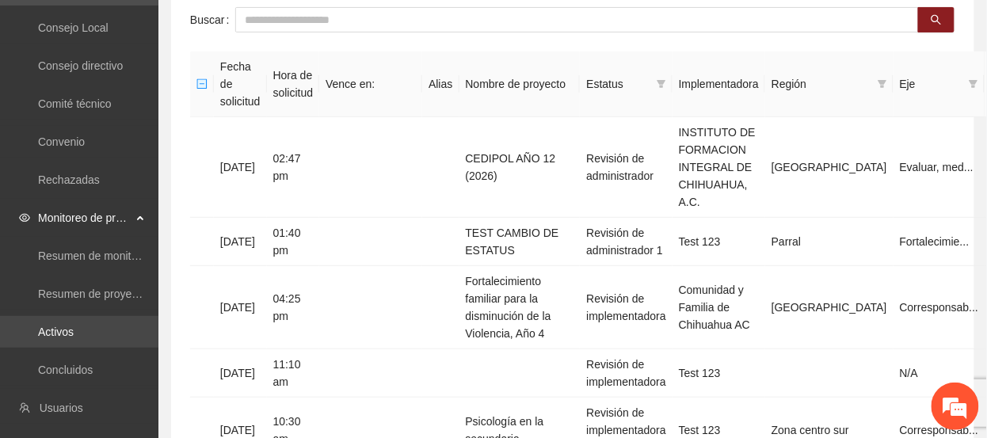
click at [74, 336] on link "Activos" at bounding box center [56, 331] width 36 height 13
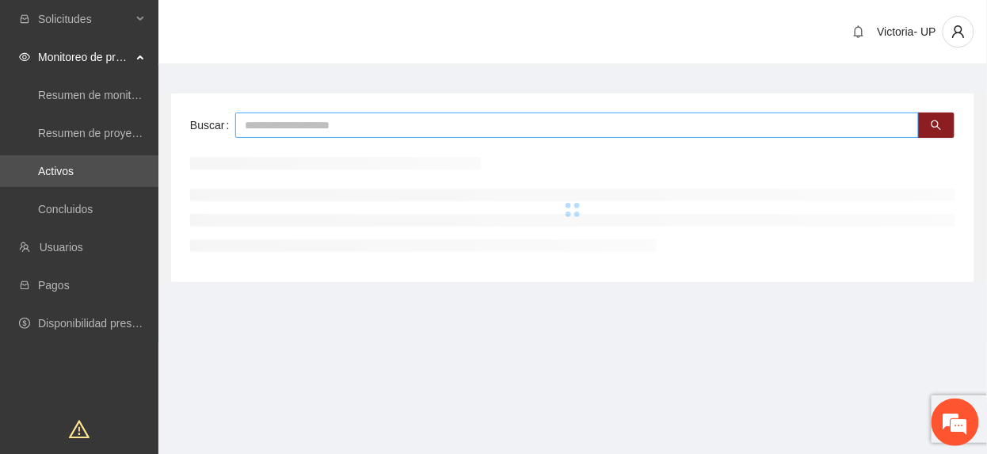
drag, startPoint x: 358, startPoint y: 116, endPoint x: 295, endPoint y: 160, distance: 76.7
click at [340, 131] on input "text" at bounding box center [576, 124] width 683 height 25
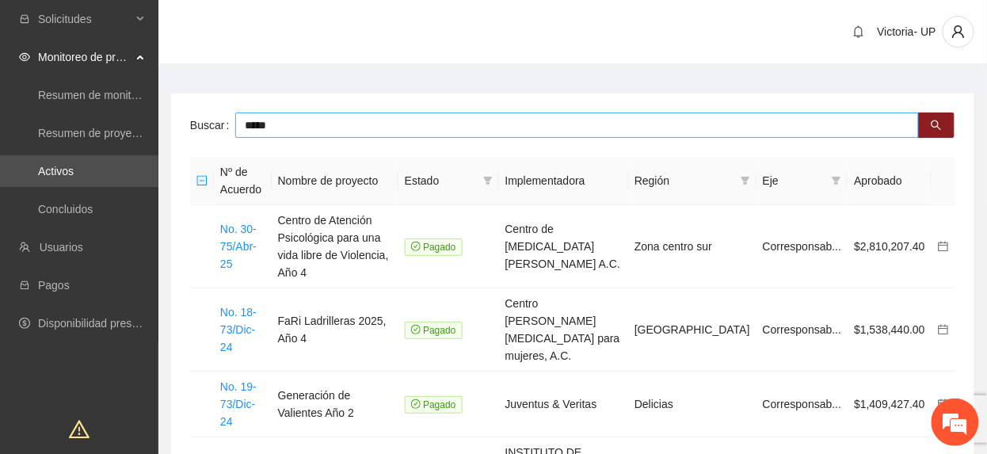
type input "*****"
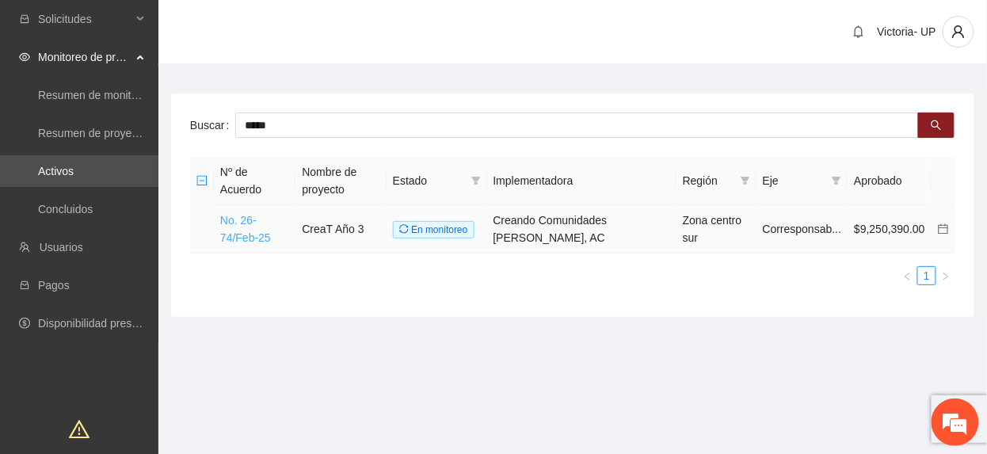
click at [231, 220] on link "No. 26-74/Feb-25" at bounding box center [245, 229] width 51 height 30
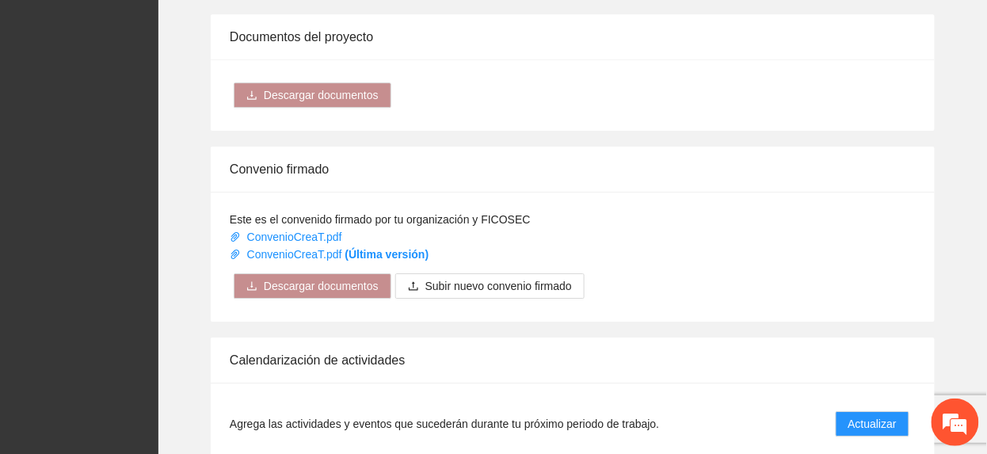
scroll to position [1372, 0]
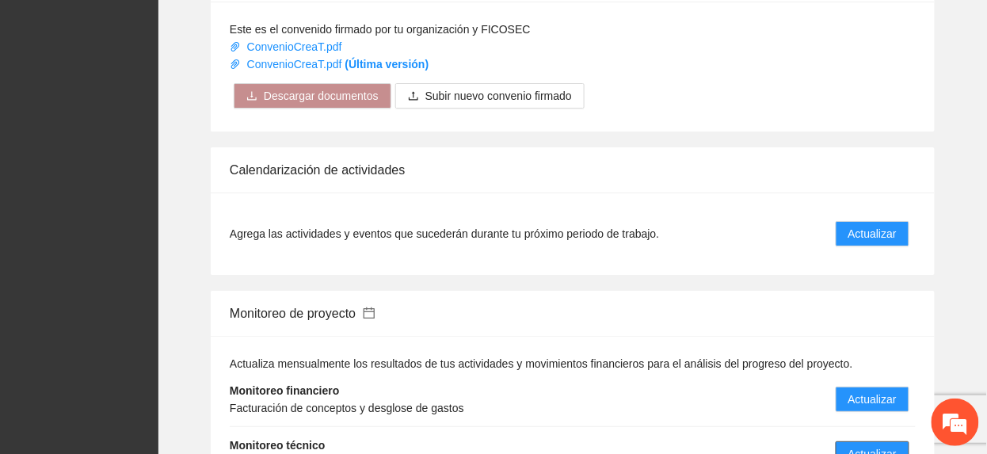
drag, startPoint x: 877, startPoint y: 409, endPoint x: 779, endPoint y: 329, distance: 126.6
click at [874, 424] on li "Monitoreo técnico Verificación de actividades y sus beneficiarios Actualizar" at bounding box center [573, 454] width 686 height 54
click at [857, 424] on span "Actualizar" at bounding box center [872, 453] width 48 height 17
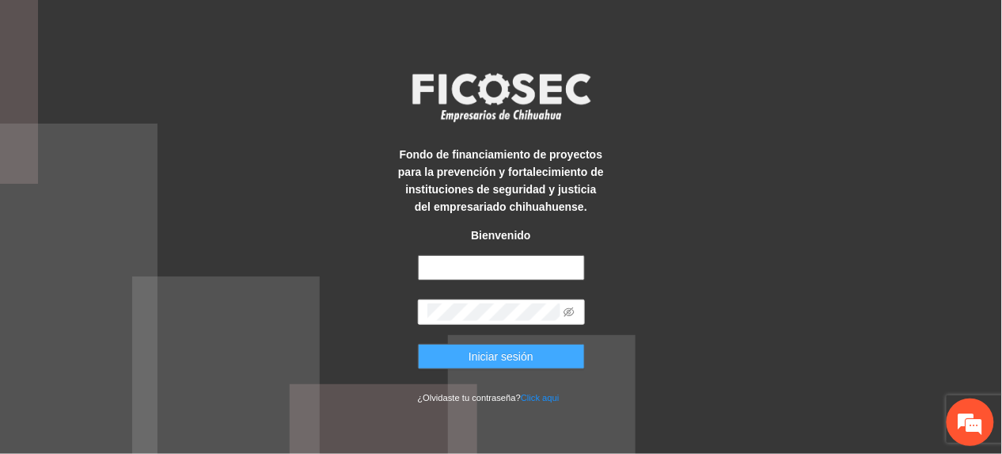
type input "**********"
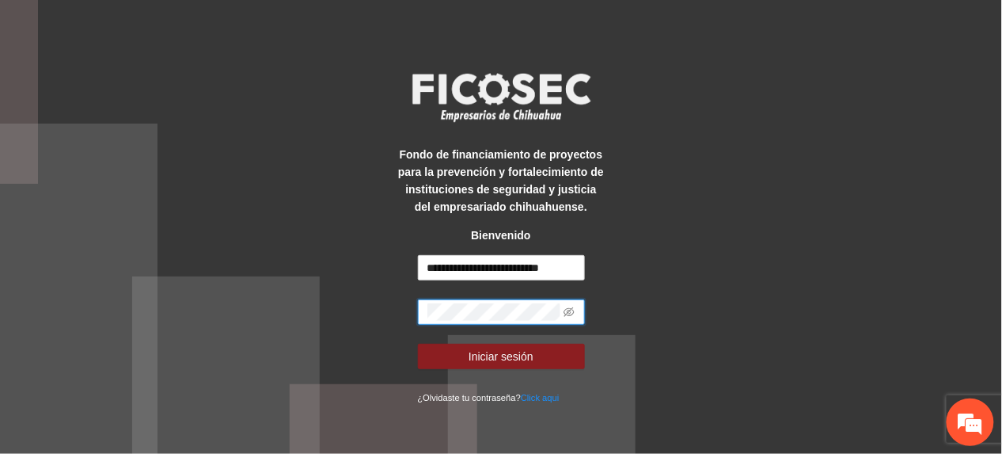
click at [0, 424] on html "**********" at bounding box center [501, 227] width 1002 height 454
click at [418, 344] on button "Iniciar sesión" at bounding box center [501, 356] width 167 height 25
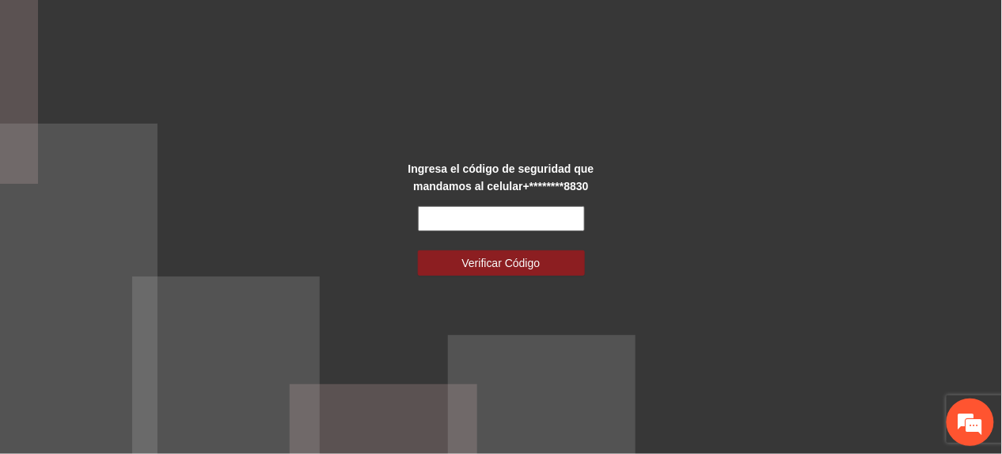
click at [491, 223] on input "text" at bounding box center [501, 218] width 167 height 25
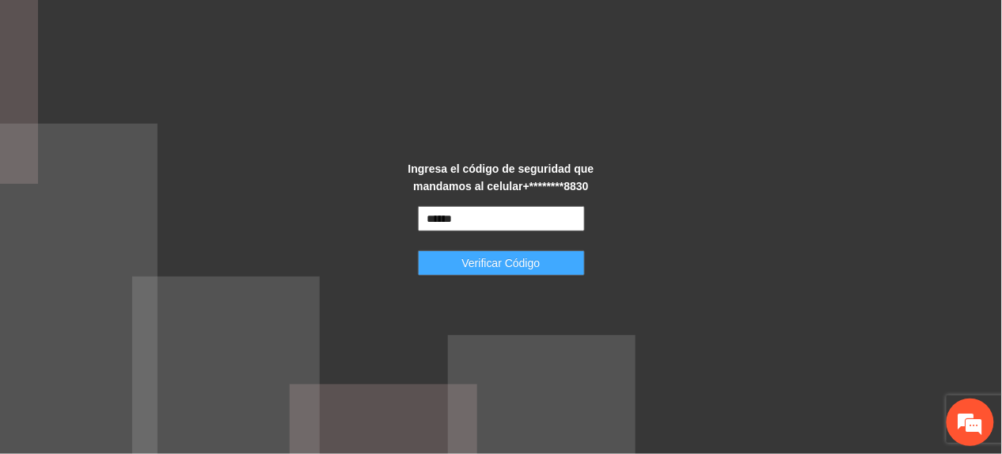
type input "******"
click at [535, 260] on span "Verificar Código" at bounding box center [501, 262] width 78 height 17
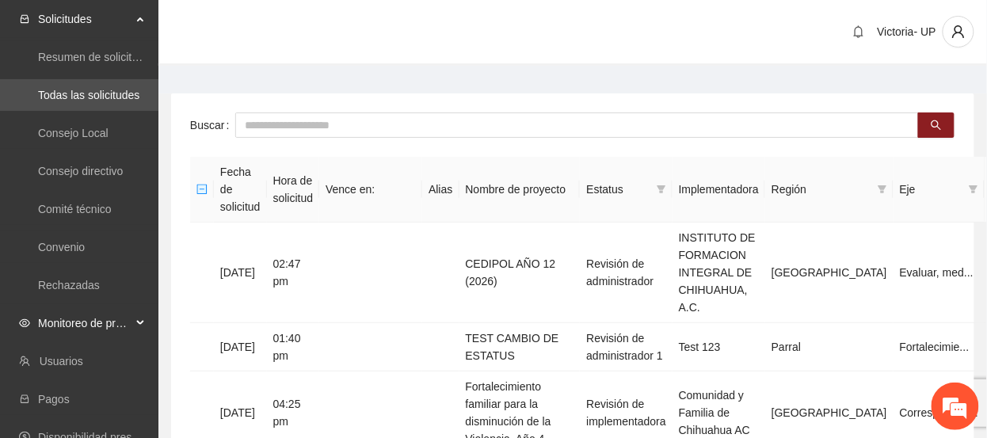
click at [124, 324] on span "Monitoreo de proyectos" at bounding box center [84, 323] width 93 height 32
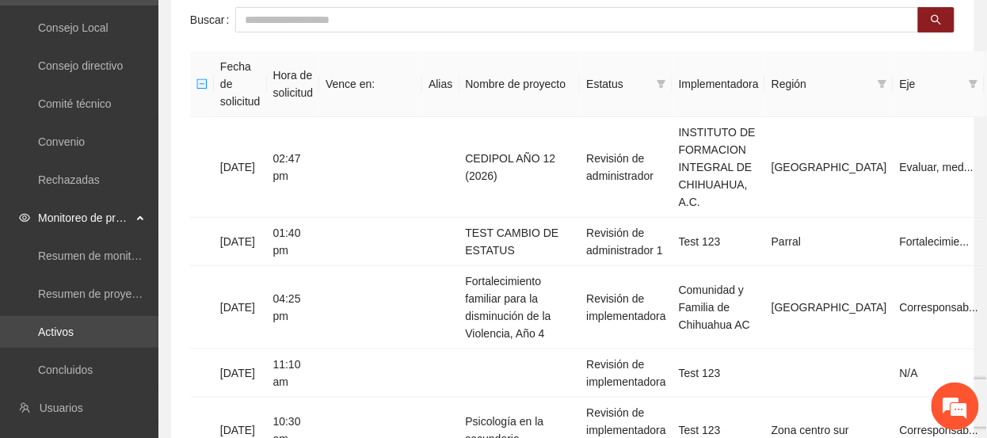
click at [74, 325] on link "Activos" at bounding box center [56, 331] width 36 height 13
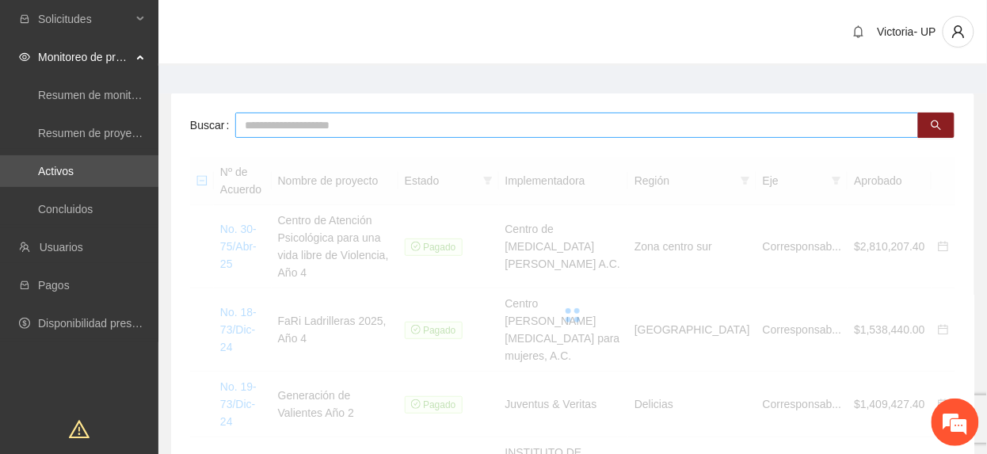
drag, startPoint x: 428, startPoint y: 131, endPoint x: 445, endPoint y: 124, distance: 18.8
click at [425, 133] on input "text" at bounding box center [576, 124] width 683 height 25
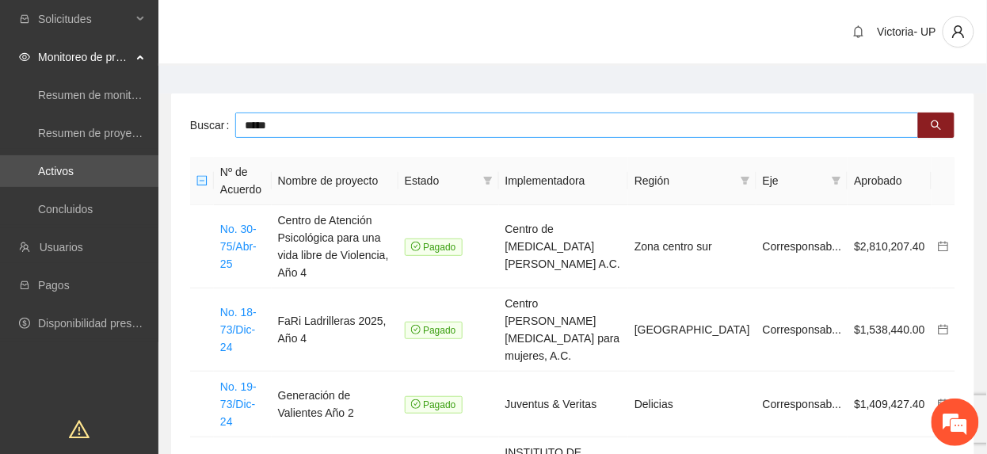
type input "*****"
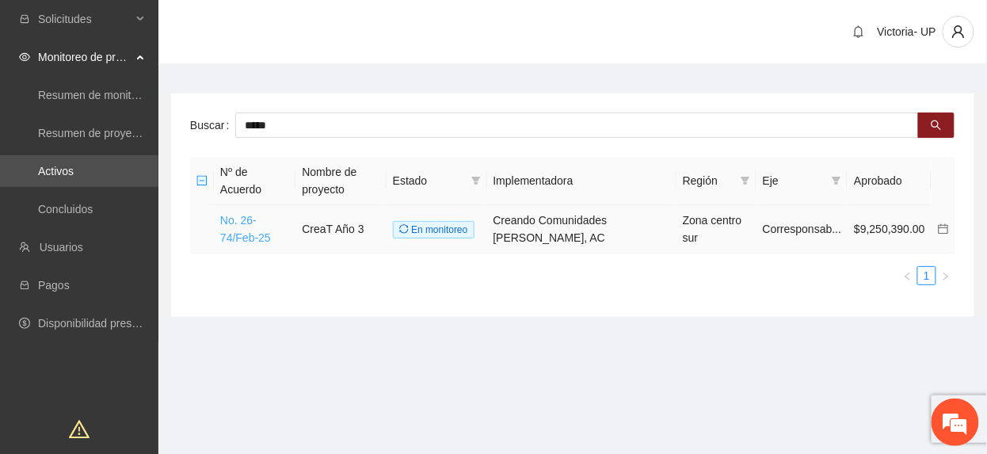
click at [271, 215] on link "No. 26-74/Feb-25" at bounding box center [245, 229] width 51 height 30
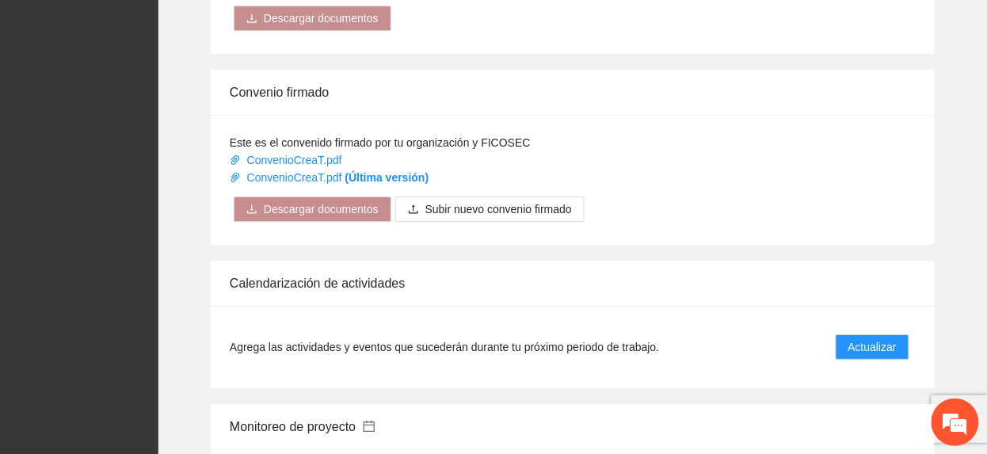
scroll to position [1372, 0]
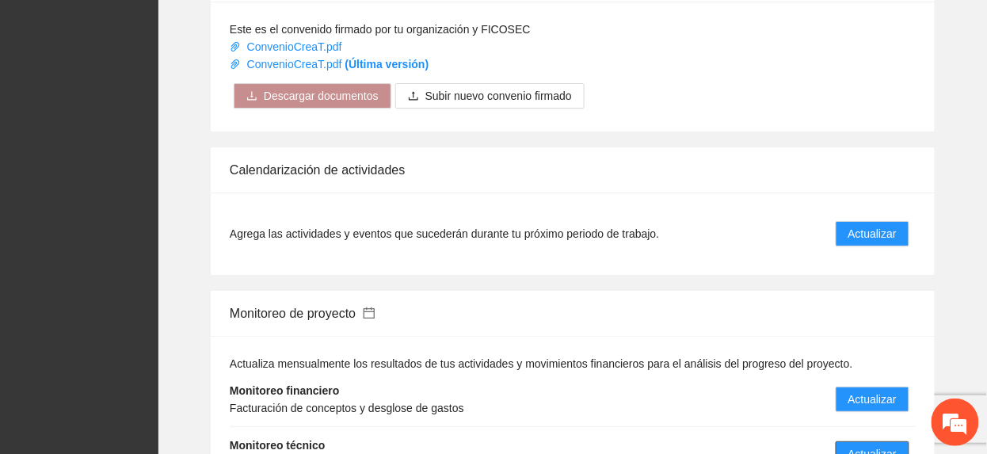
click at [875, 445] on span "Actualizar" at bounding box center [872, 453] width 48 height 17
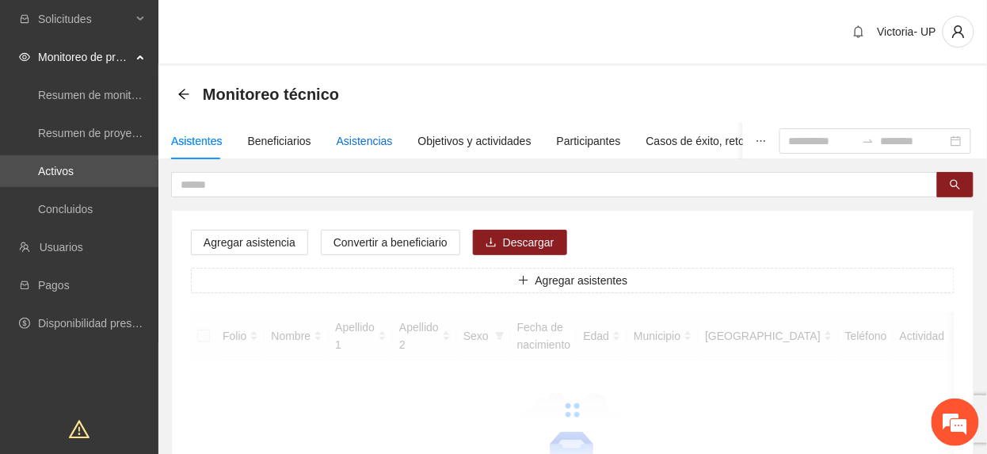
click at [348, 133] on div "Asistencias" at bounding box center [365, 140] width 56 height 17
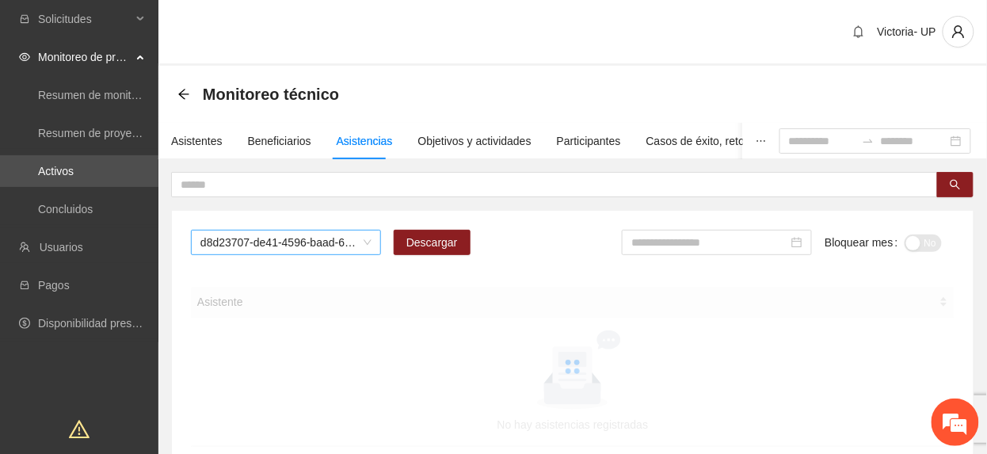
click at [309, 234] on span "d8d23707-de41-4596-baad-64ba8266e133" at bounding box center [285, 242] width 171 height 24
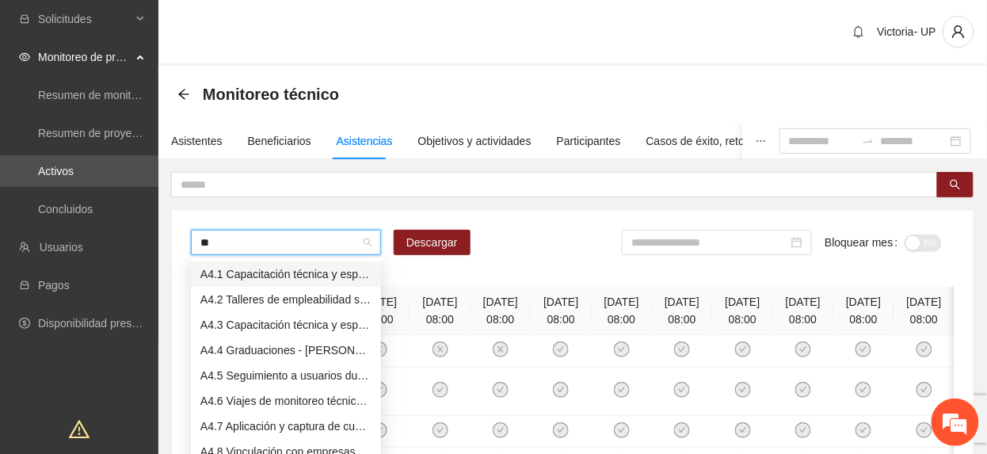
type input "***"
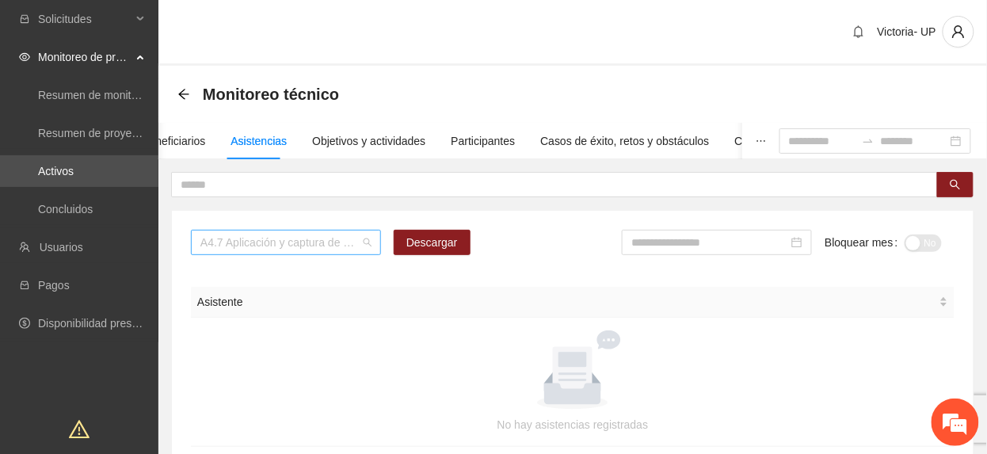
click at [277, 242] on span "A4.7 Aplicación y captura de cuestionario de Línea base POST -CUAUHTÉMOC" at bounding box center [285, 242] width 171 height 24
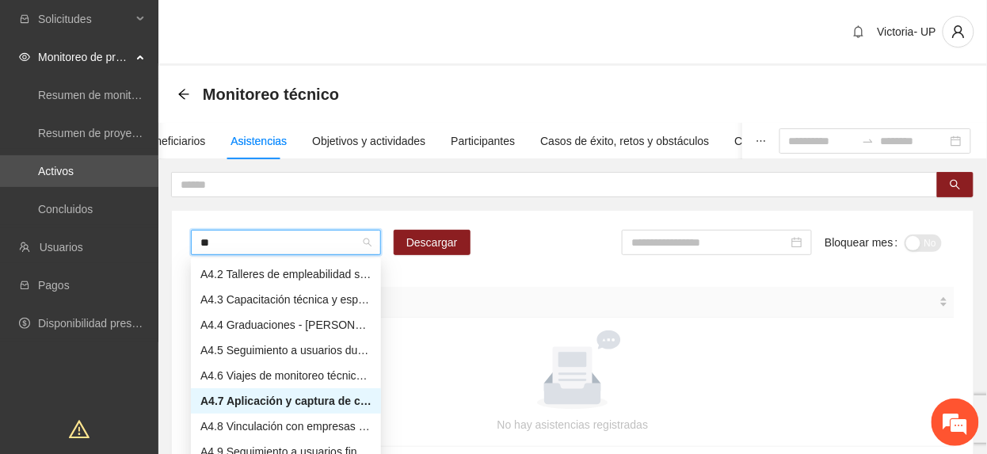
scroll to position [25, 0]
type input "***"
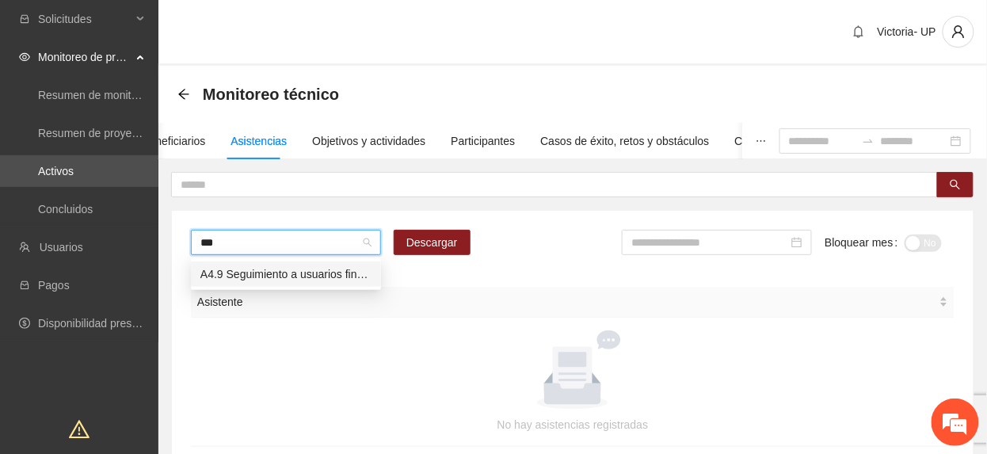
scroll to position [0, 0]
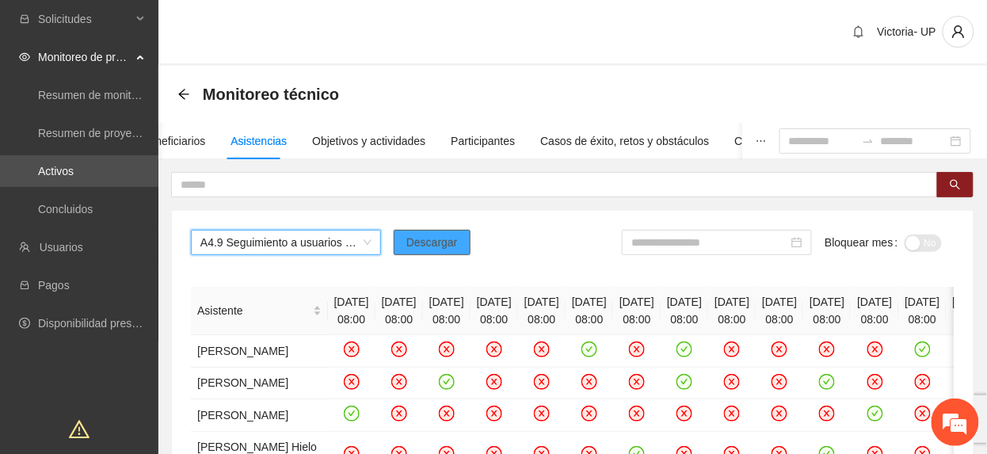
click at [436, 242] on span "Descargar" at bounding box center [431, 242] width 51 height 17
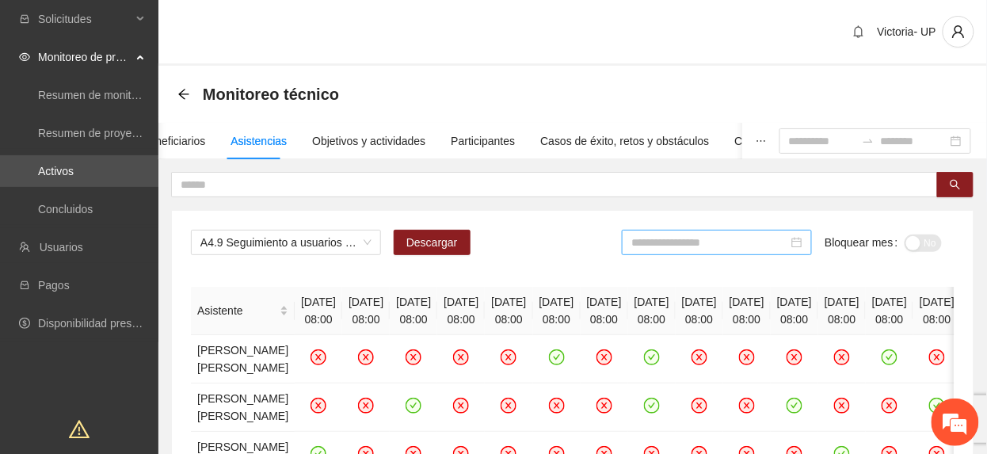
click at [761, 244] on input at bounding box center [709, 242] width 157 height 17
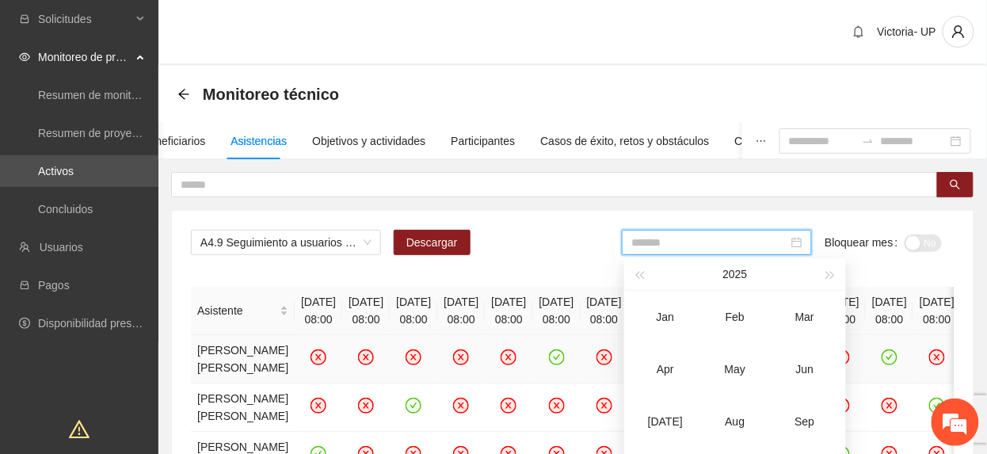
click at [831, 381] on td "Jun" at bounding box center [805, 369] width 70 height 52
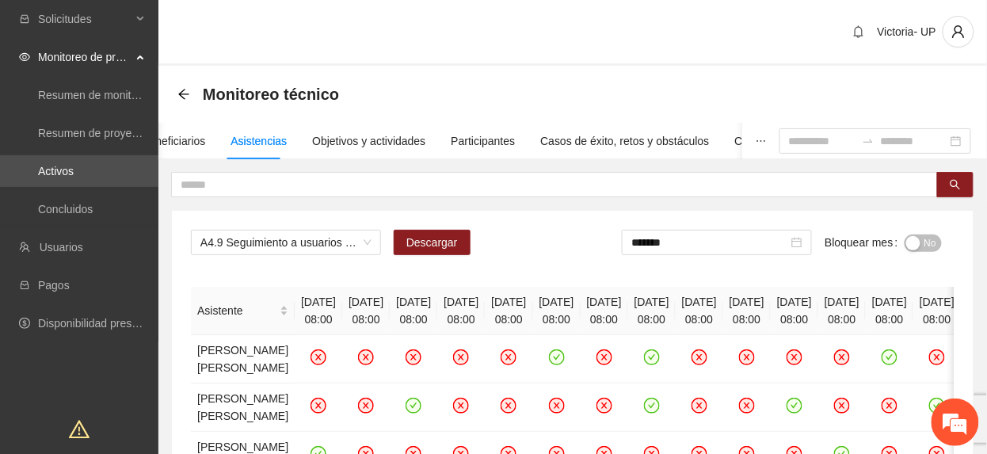
click at [926, 248] on span "No" at bounding box center [930, 242] width 12 height 17
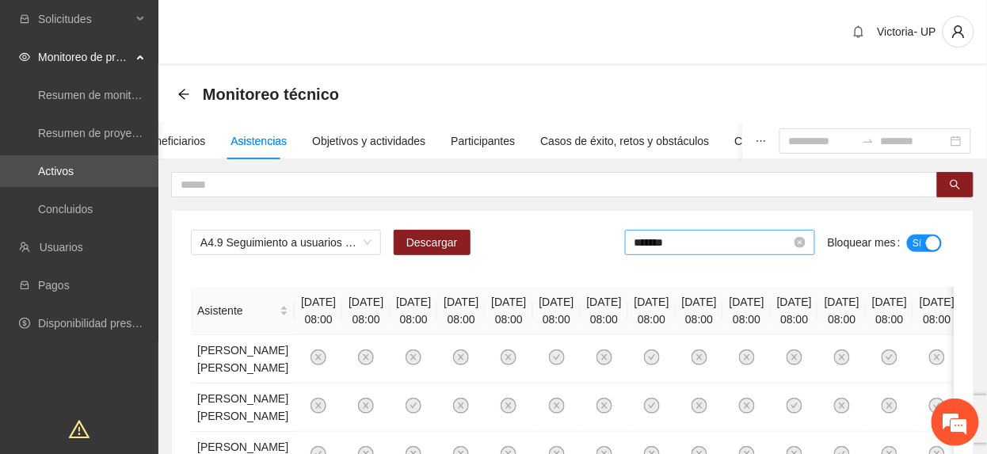
click at [689, 244] on input "*******" at bounding box center [712, 242] width 157 height 17
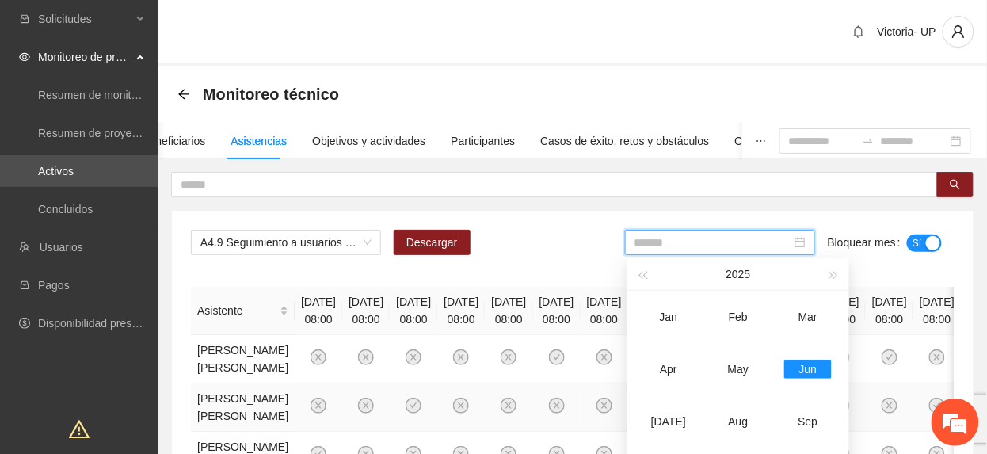
click at [679, 409] on td "[DATE]" at bounding box center [668, 421] width 70 height 52
type input "*******"
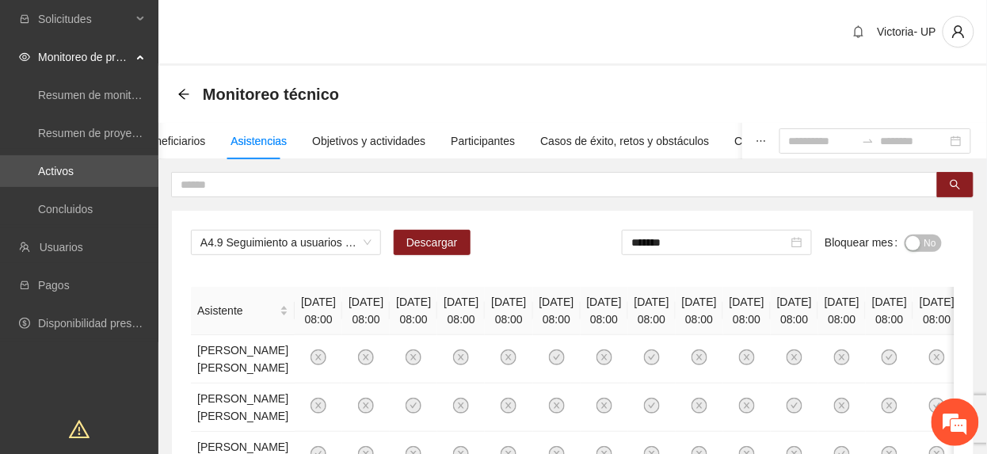
click at [932, 241] on span "No" at bounding box center [930, 242] width 12 height 17
